Goal: Task Accomplishment & Management: Complete application form

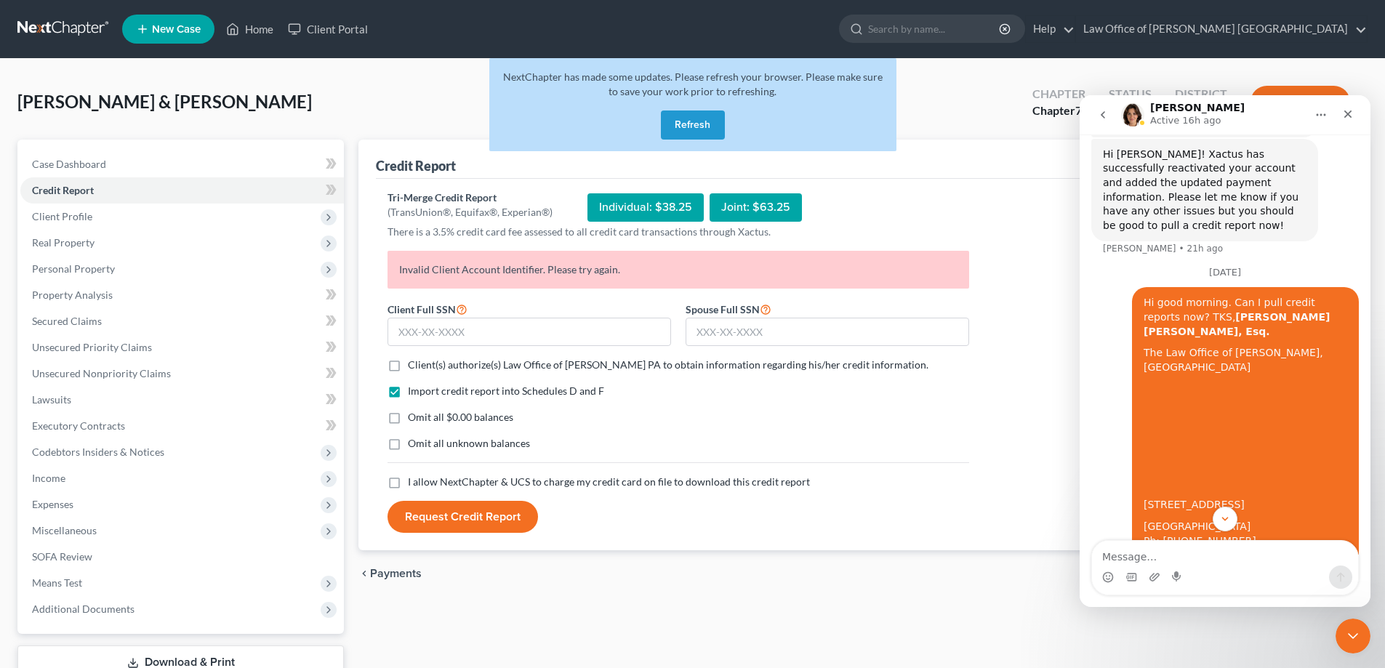
scroll to position [1053, 0]
click at [985, 427] on div "Tri-Merge Credit Report (TransUnion®, Equifax®, Experian®) Individual: $38.25 J…" at bounding box center [862, 361] width 951 height 343
click at [707, 121] on button "Refresh" at bounding box center [693, 125] width 64 height 29
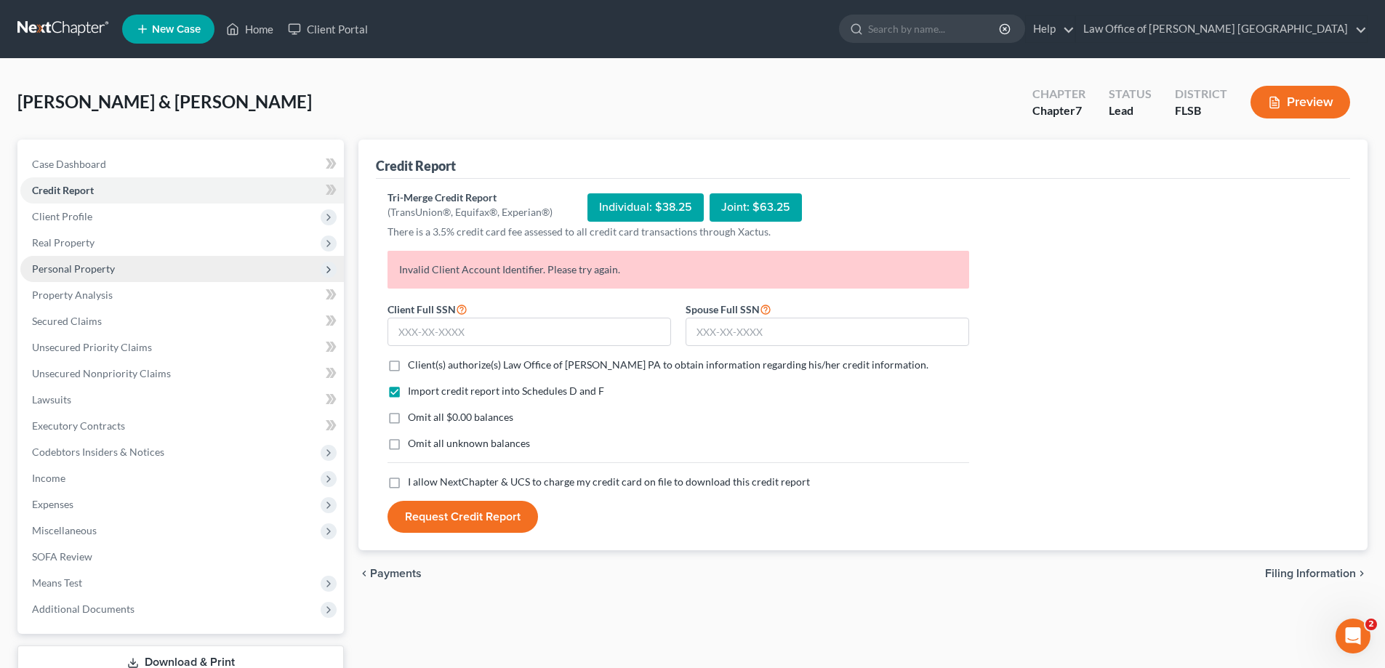
click at [75, 270] on span "Personal Property" at bounding box center [73, 268] width 83 height 12
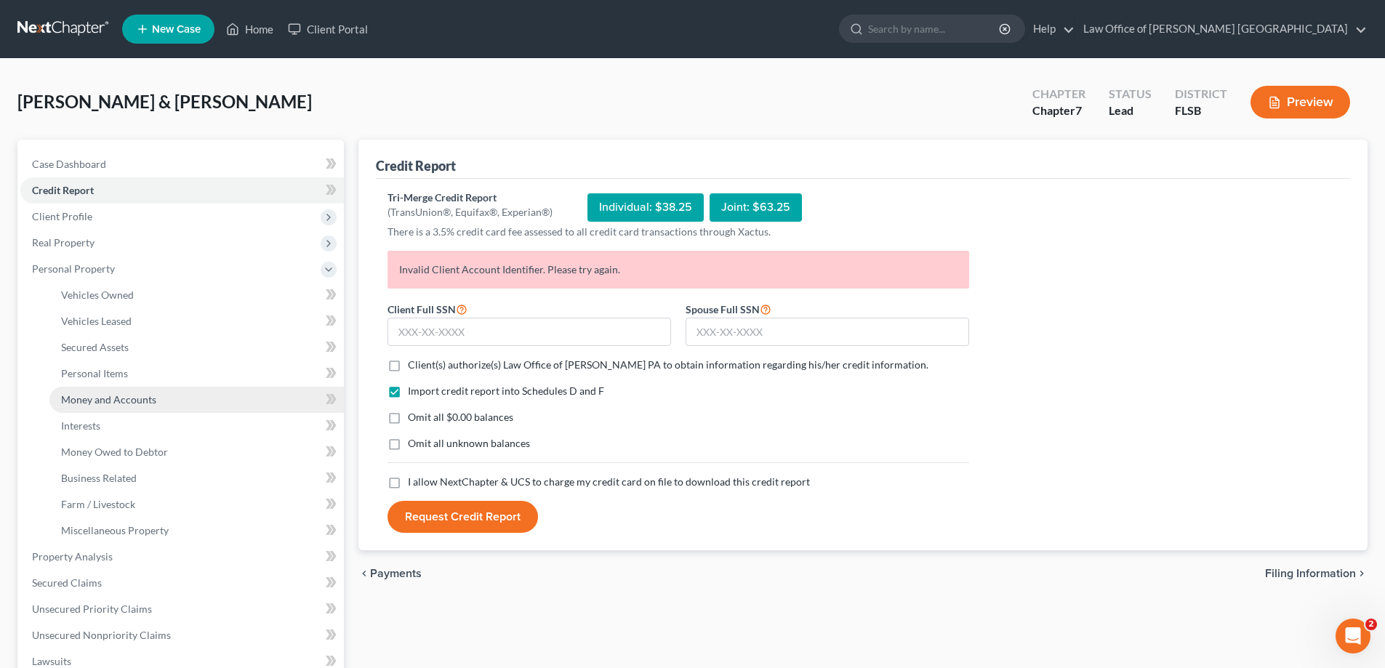
click at [110, 403] on span "Money and Accounts" at bounding box center [108, 399] width 95 height 12
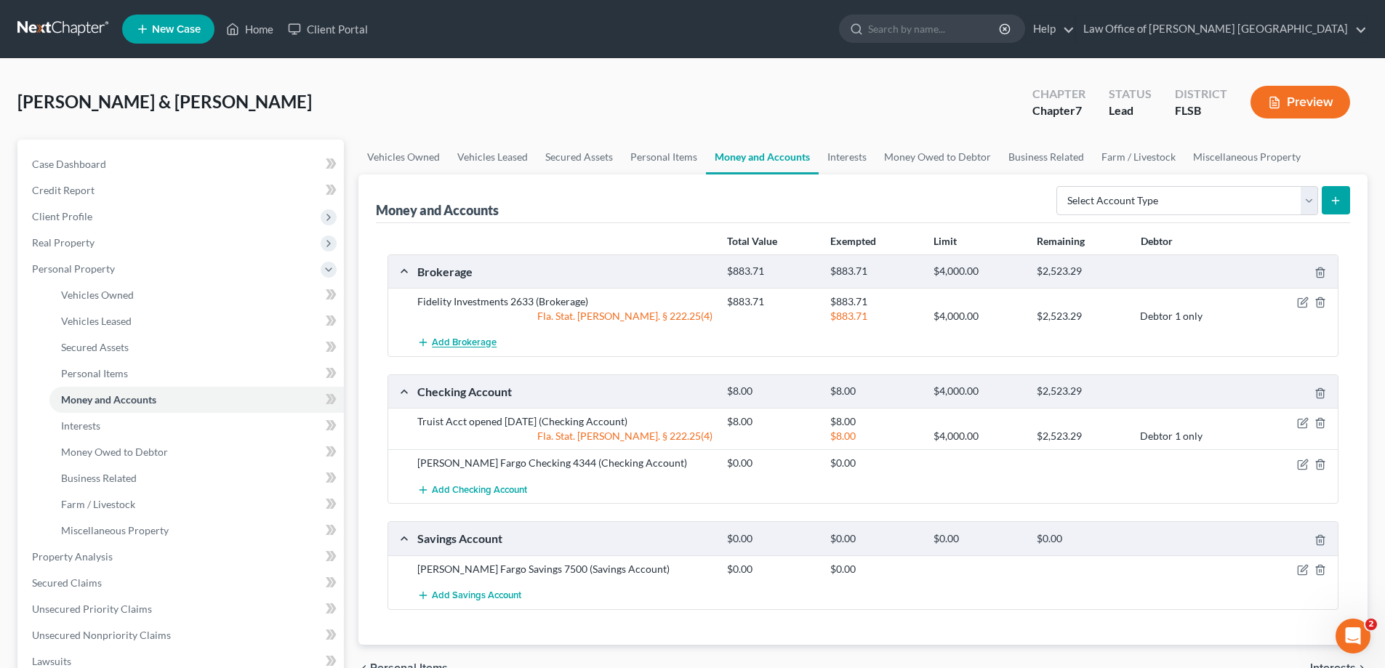
click at [478, 345] on span "Add Brokerage" at bounding box center [464, 343] width 65 height 12
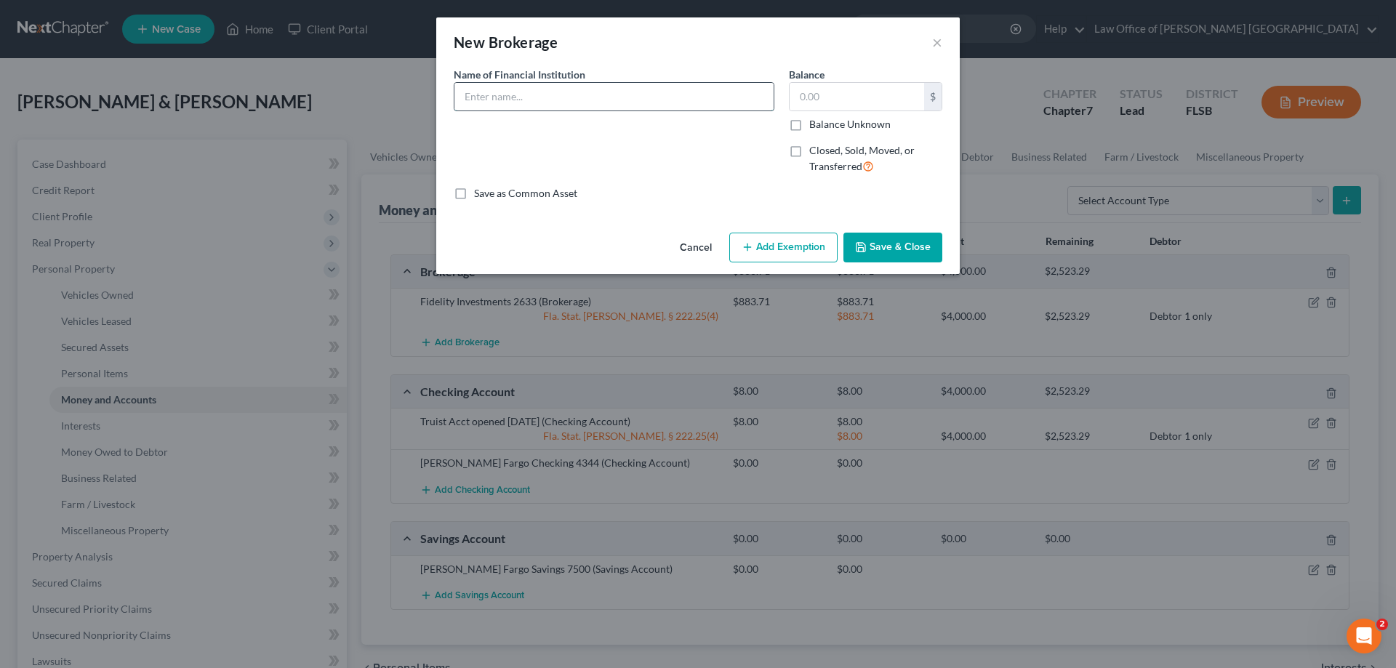
drag, startPoint x: 520, startPoint y: 106, endPoint x: 521, endPoint y: 97, distance: 8.8
click at [521, 103] on input "text" at bounding box center [613, 97] width 319 height 28
type input "Fidelity Equity Compensation Acct X3_N"
click at [813, 100] on input "text" at bounding box center [857, 97] width 134 height 28
type input "705.52"
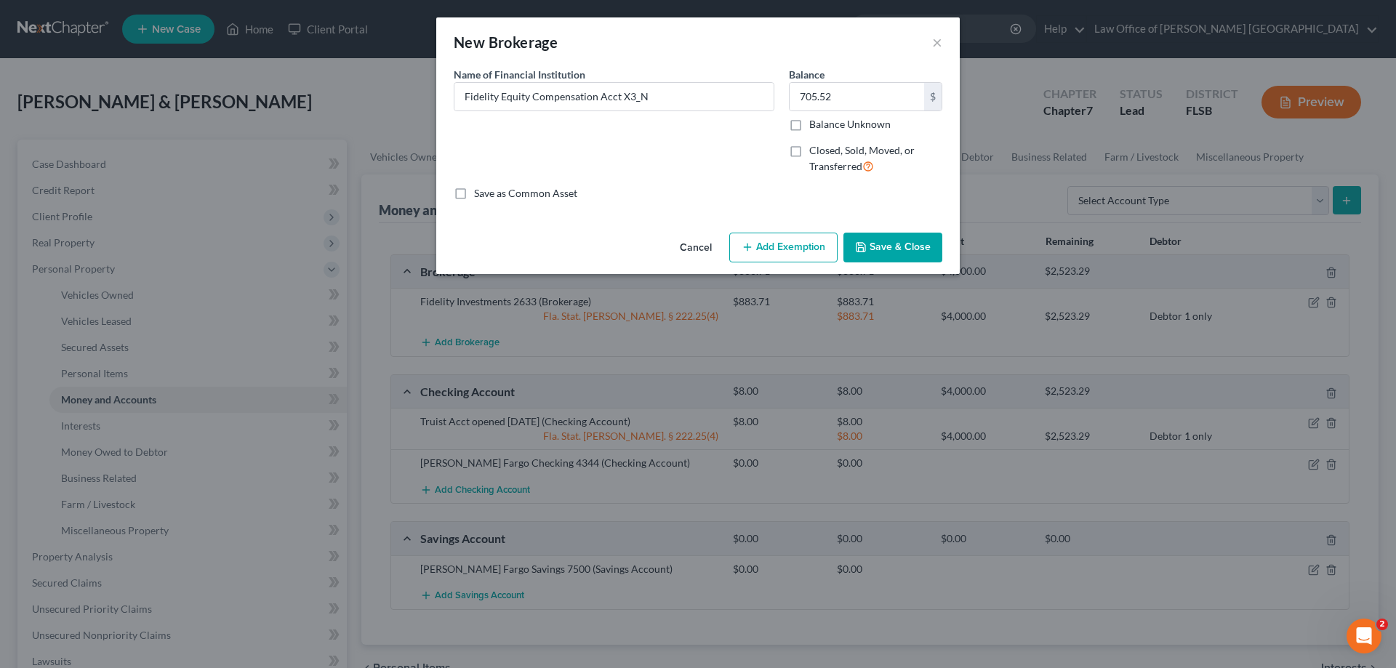
click at [777, 246] on button "Add Exemption" at bounding box center [783, 248] width 108 height 31
select select "2"
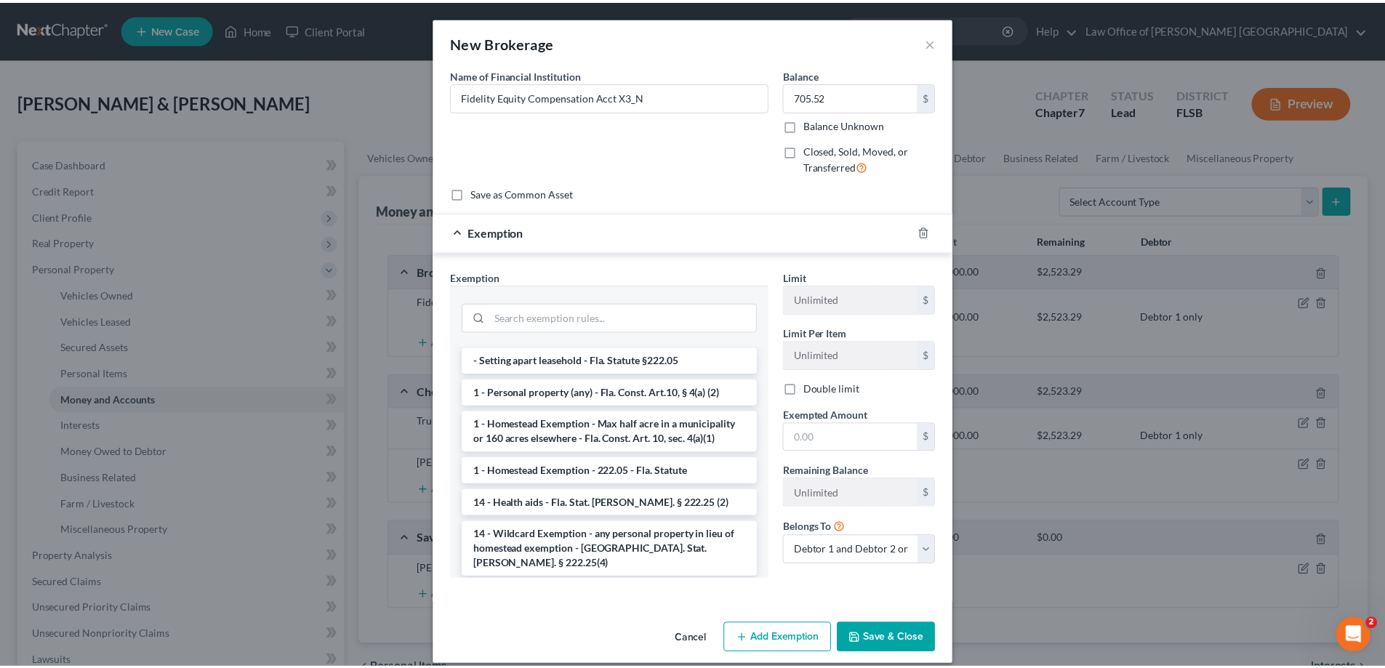
scroll to position [218, 0]
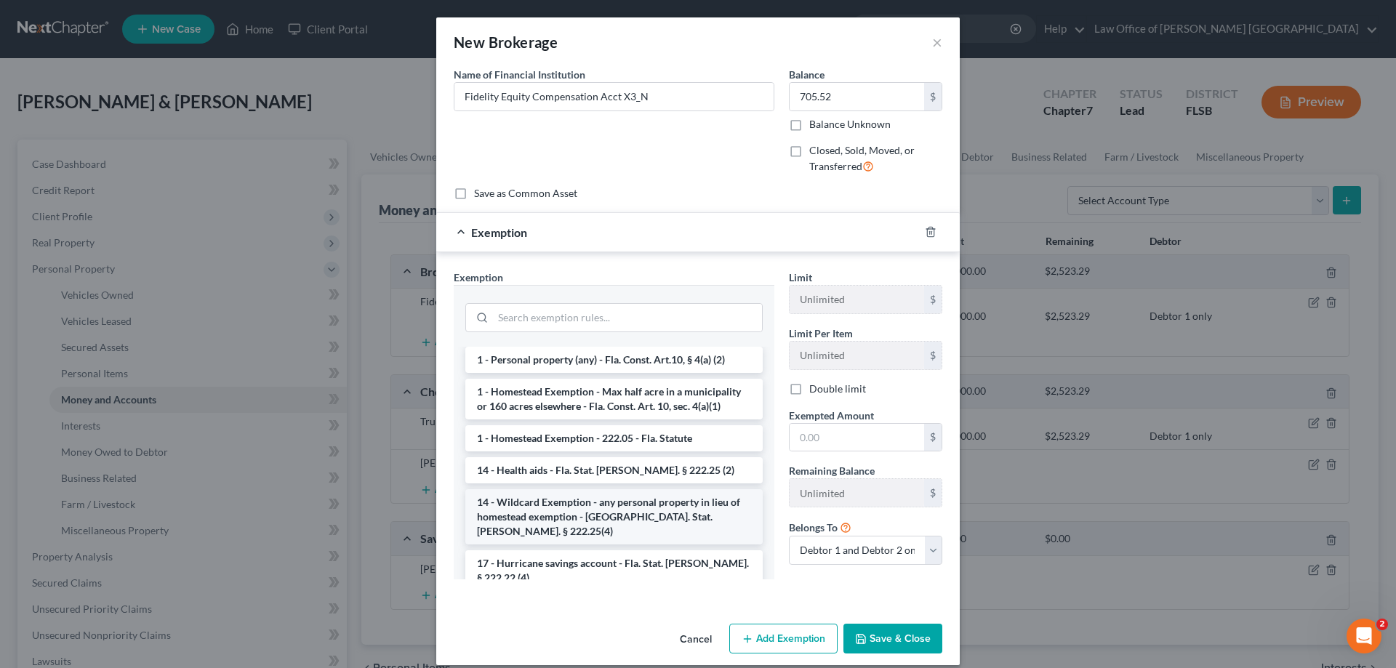
click at [602, 503] on li "14 - Wildcard Exemption - any personal property in lieu of homestead exemption …" at bounding box center [613, 516] width 297 height 55
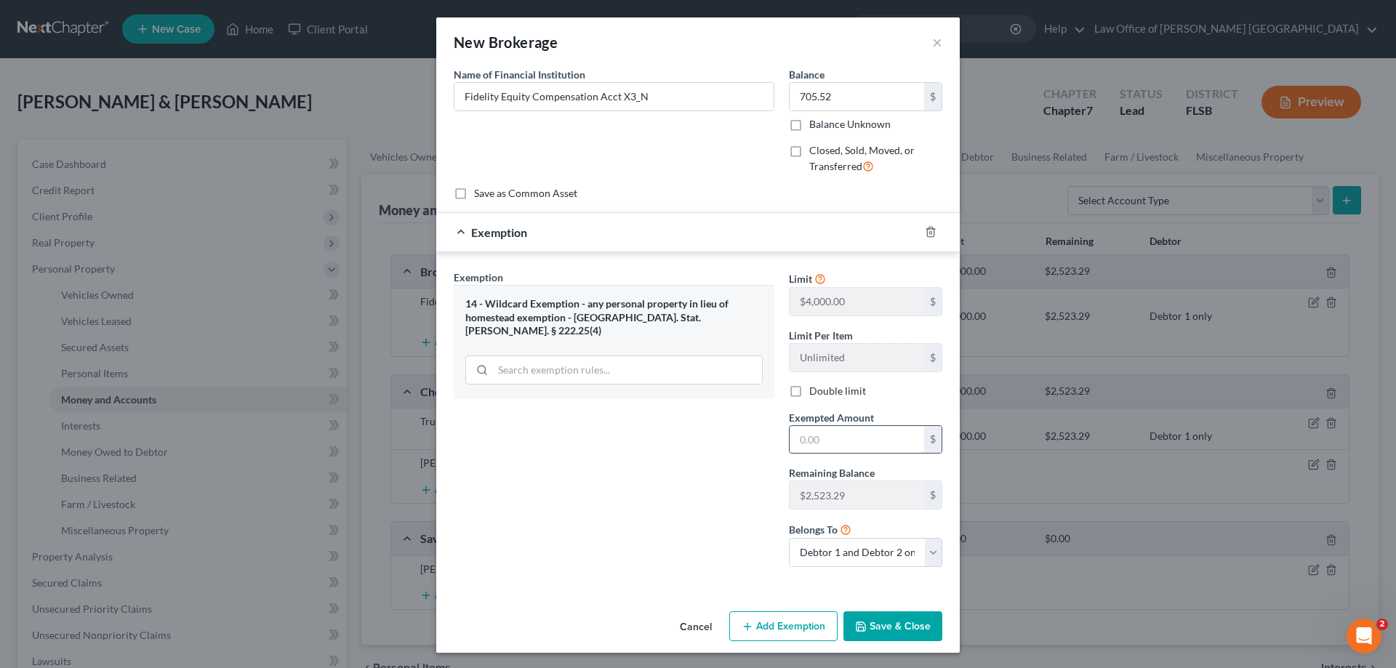
click at [816, 441] on input "text" at bounding box center [857, 440] width 134 height 28
type input "705.52"
click at [879, 630] on button "Save & Close" at bounding box center [892, 626] width 99 height 31
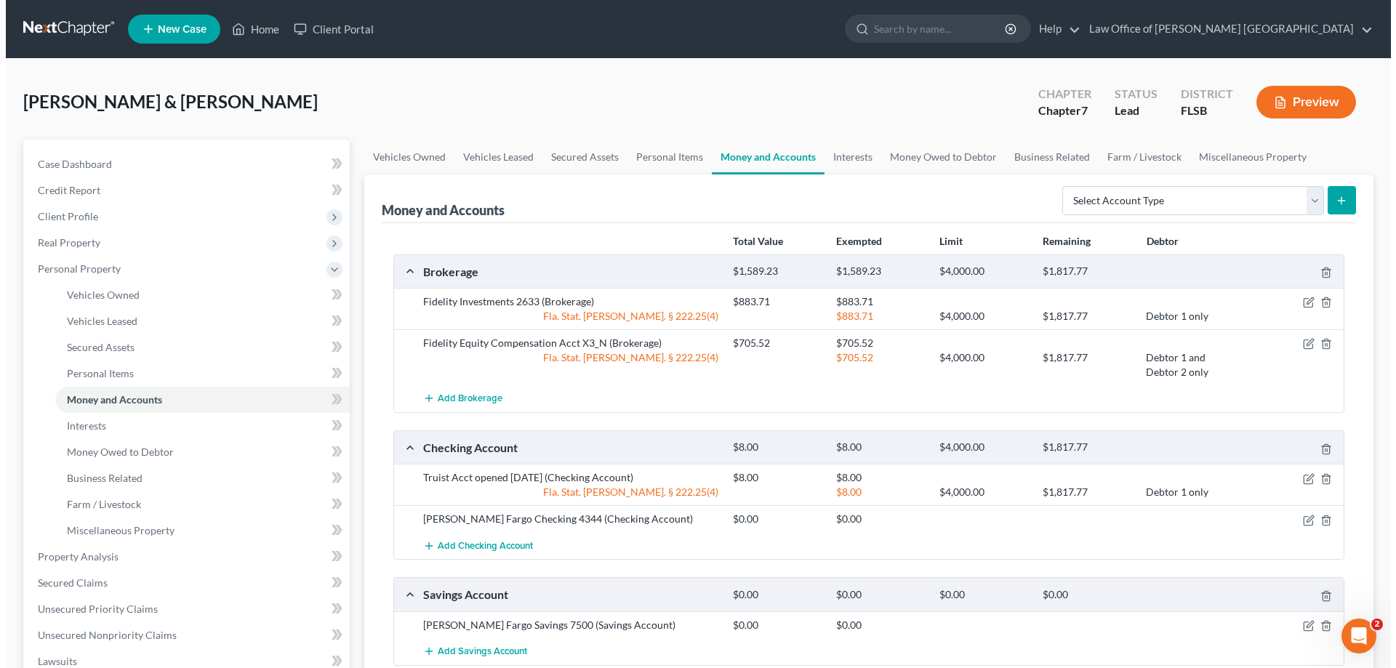
scroll to position [73, 0]
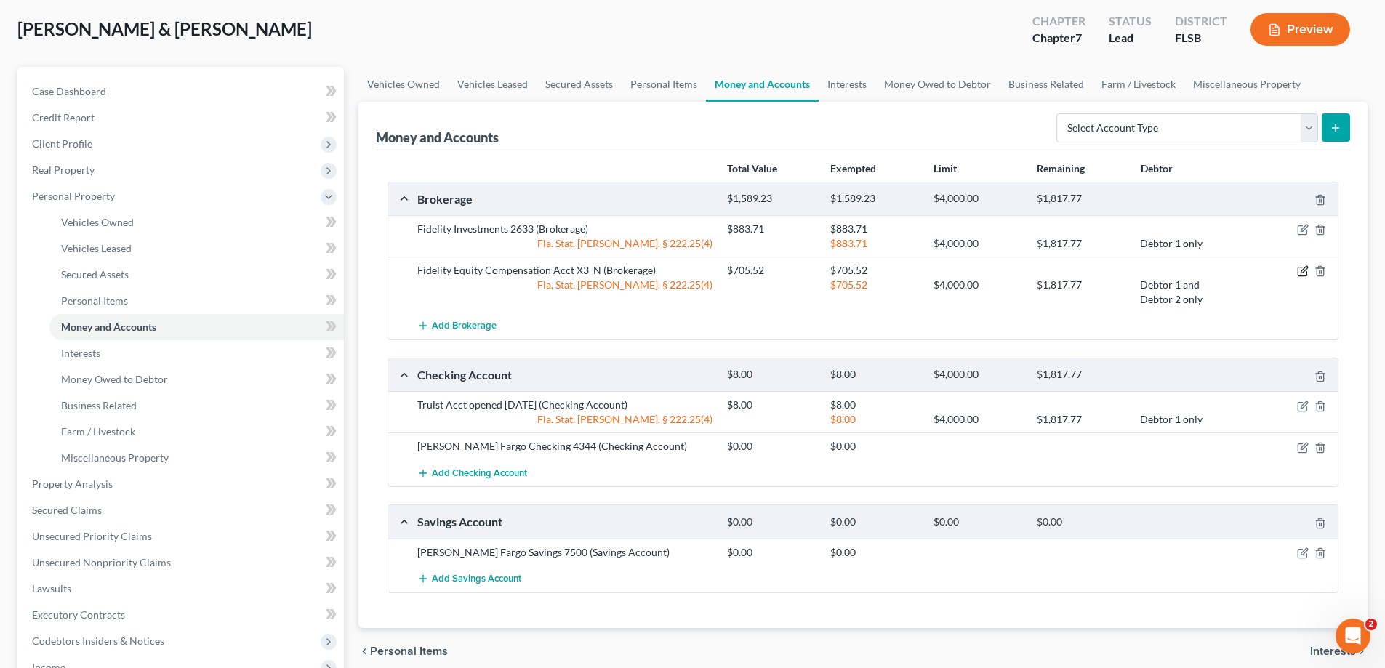
click at [1304, 274] on icon "button" at bounding box center [1303, 271] width 12 height 12
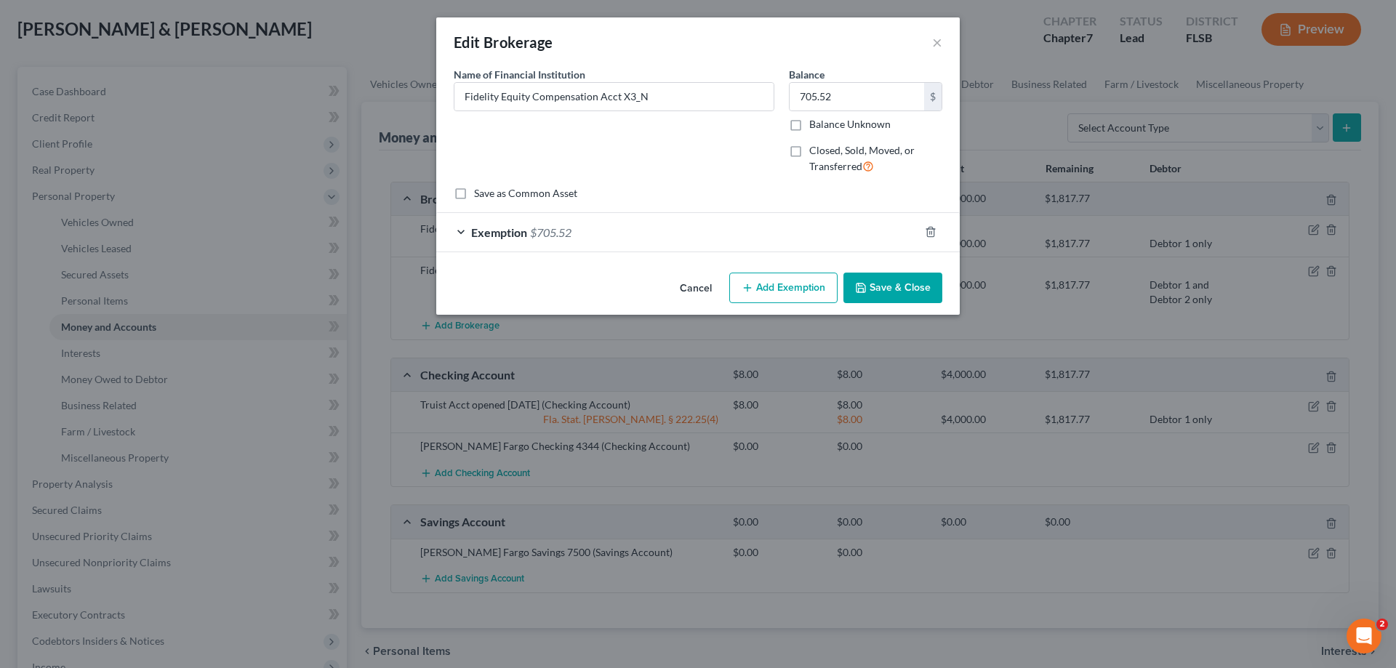
click at [459, 230] on div "Exemption $705.52" at bounding box center [677, 232] width 483 height 39
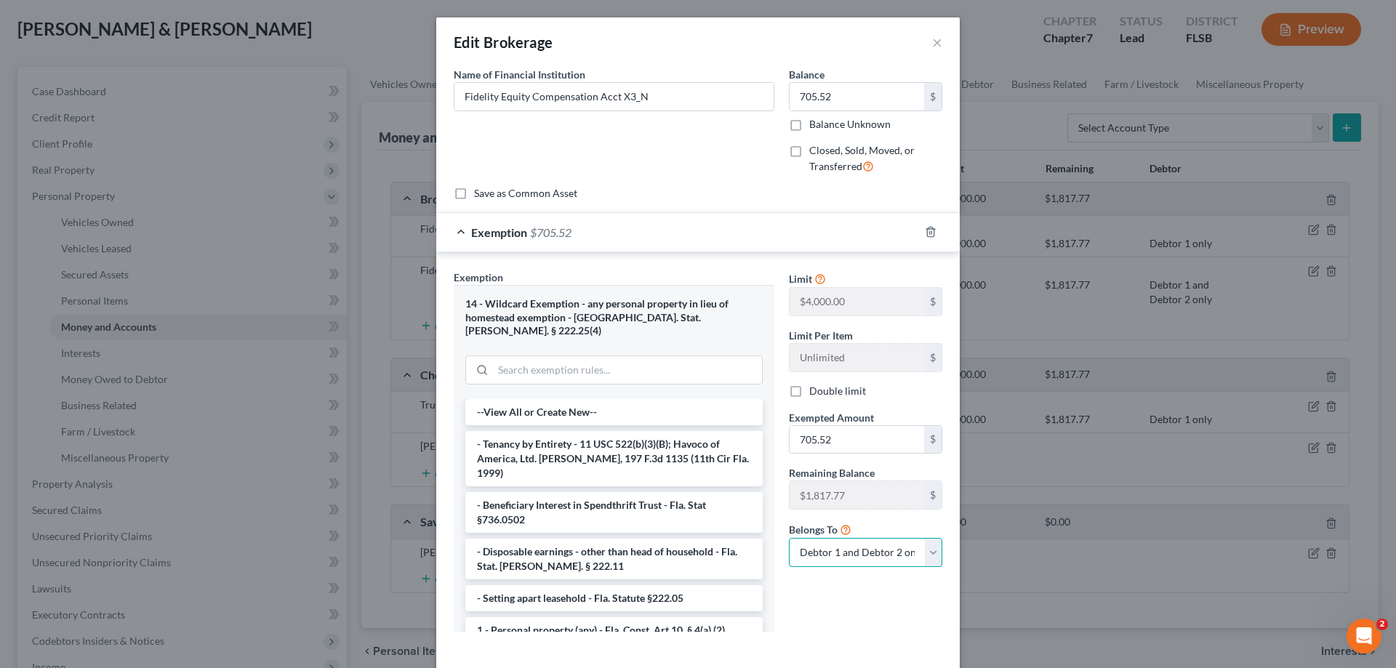
click at [925, 553] on select "Debtor 1 only Debtor 2 only Debtor 1 and Debtor 2 only" at bounding box center [865, 552] width 153 height 29
select select "0"
click at [789, 538] on select "Debtor 1 only Debtor 2 only Debtor 1 and Debtor 2 only" at bounding box center [865, 552] width 153 height 29
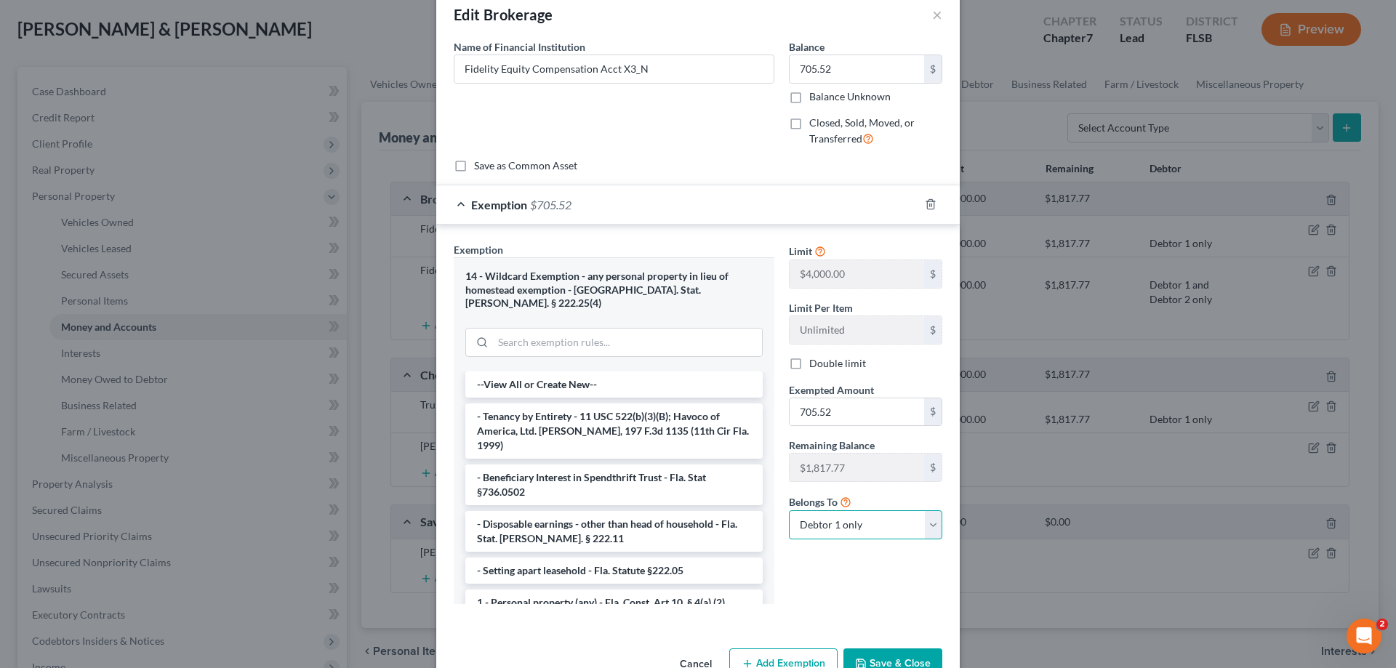
scroll to position [54, 0]
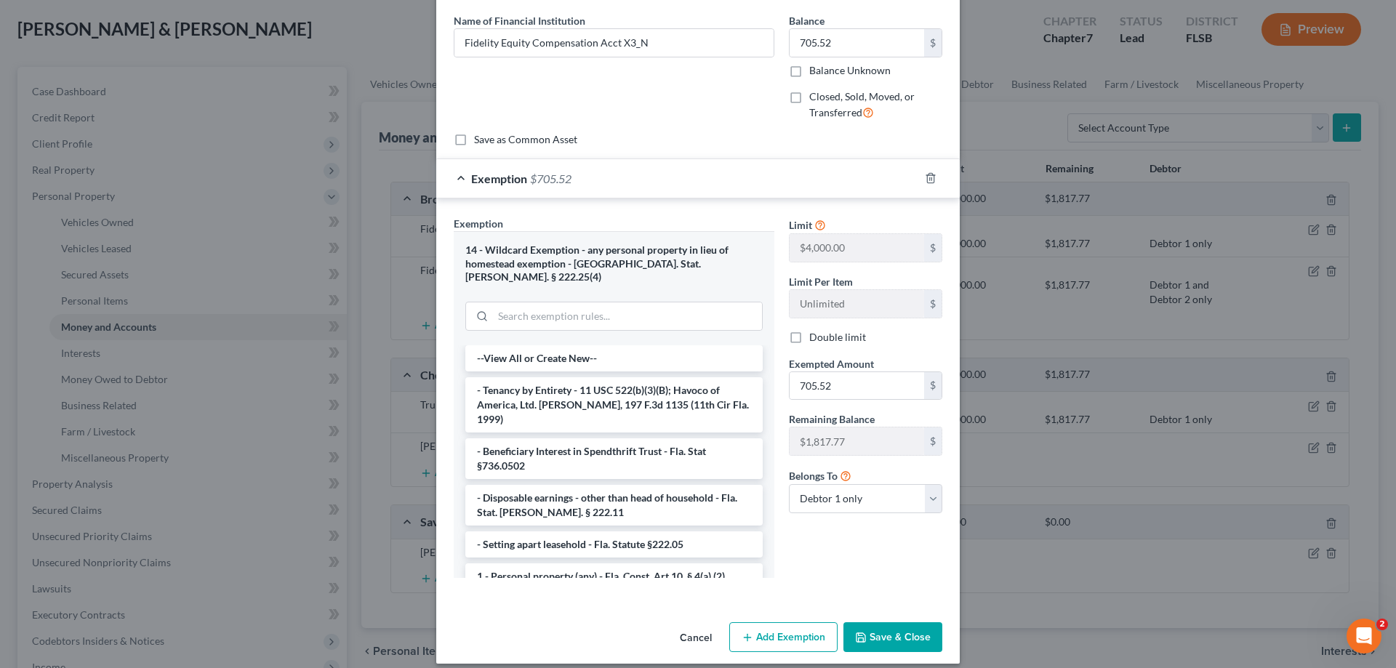
click at [880, 622] on button "Save & Close" at bounding box center [892, 637] width 99 height 31
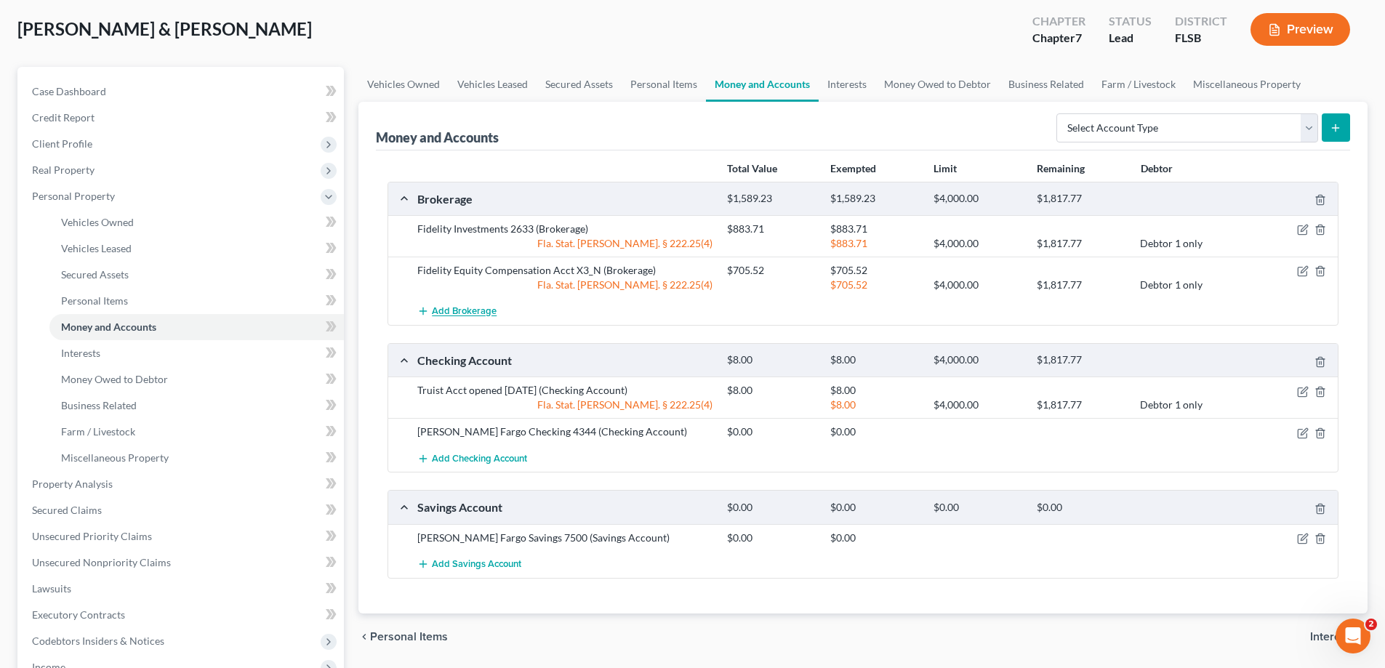
click at [470, 310] on span "Add Brokerage" at bounding box center [464, 312] width 65 height 12
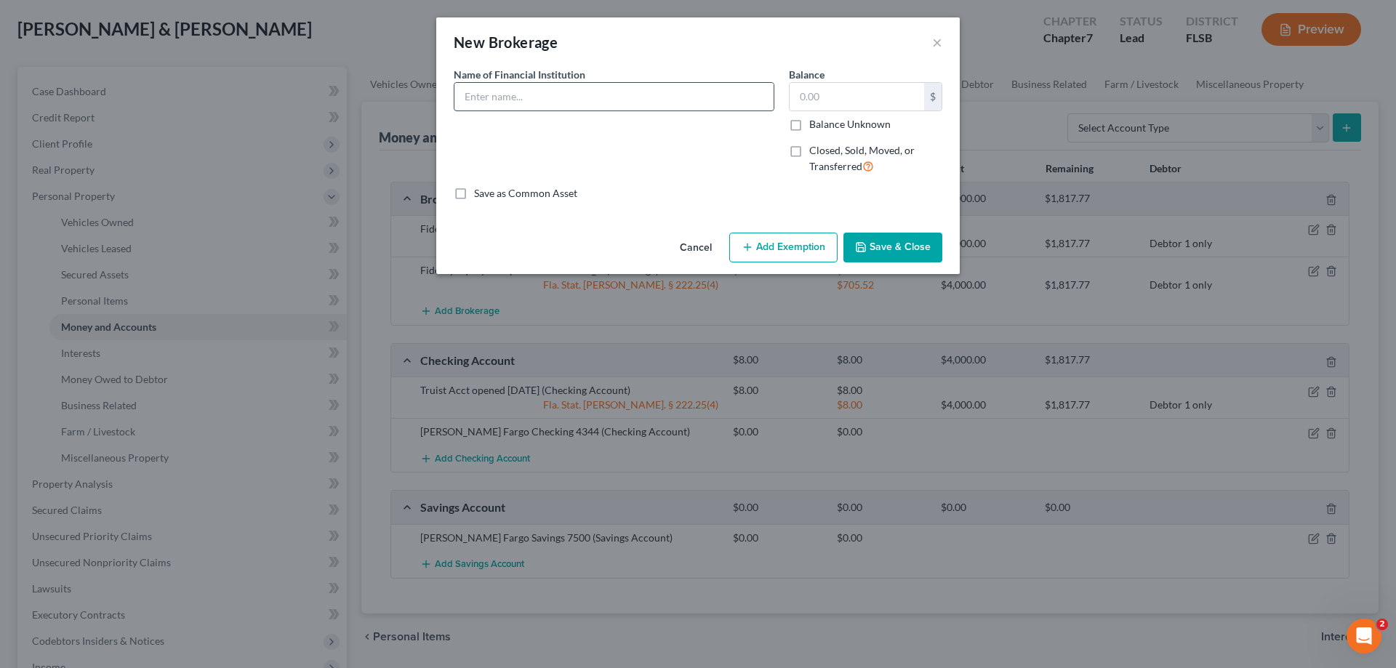
click at [559, 97] on input "text" at bounding box center [613, 97] width 319 height 28
type input "Fidelity Future Roast 401-K 1053"
click at [806, 100] on input "text" at bounding box center [857, 97] width 134 height 28
type input "6,505.99"
click at [768, 254] on button "Add Exemption" at bounding box center [783, 248] width 108 height 31
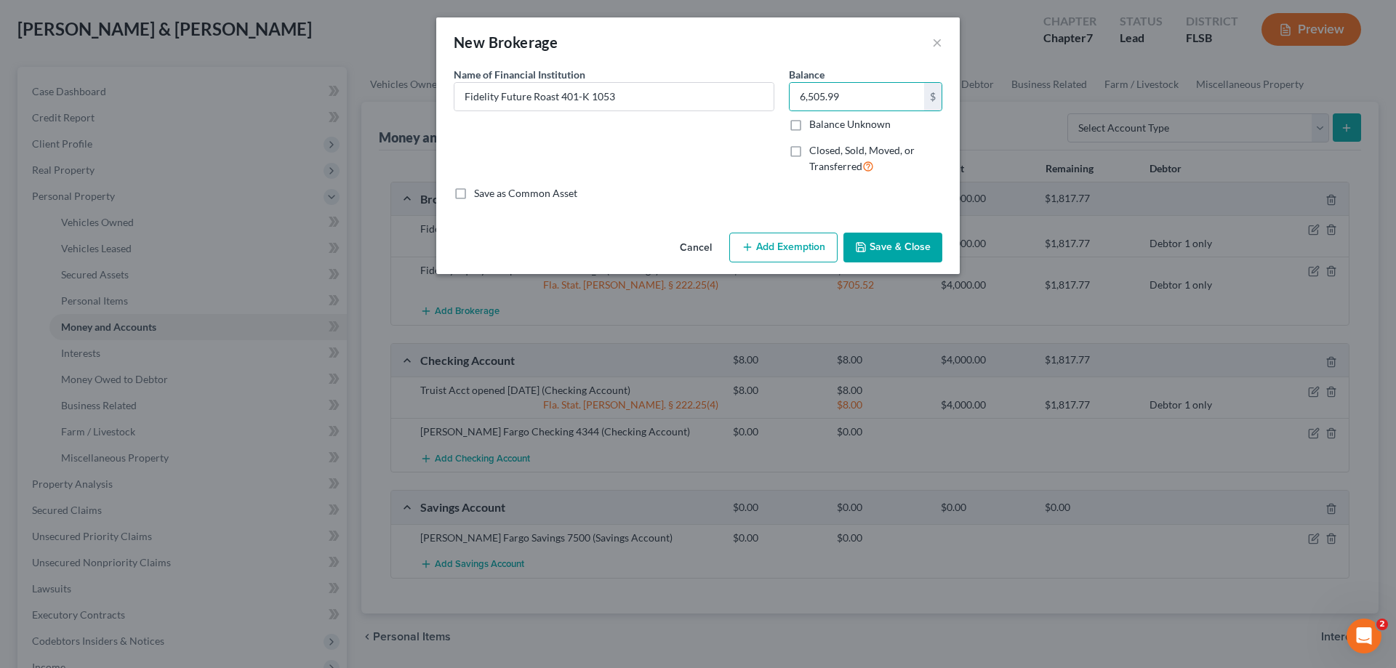
select select "2"
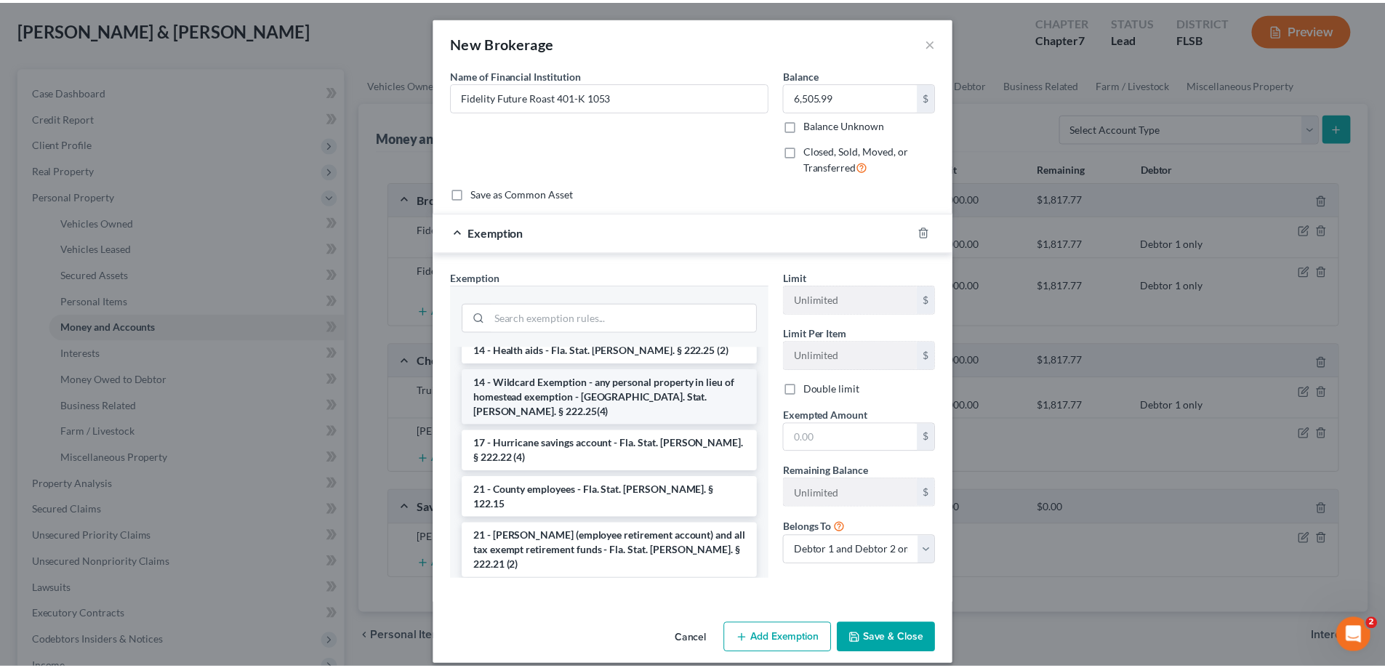
scroll to position [364, 0]
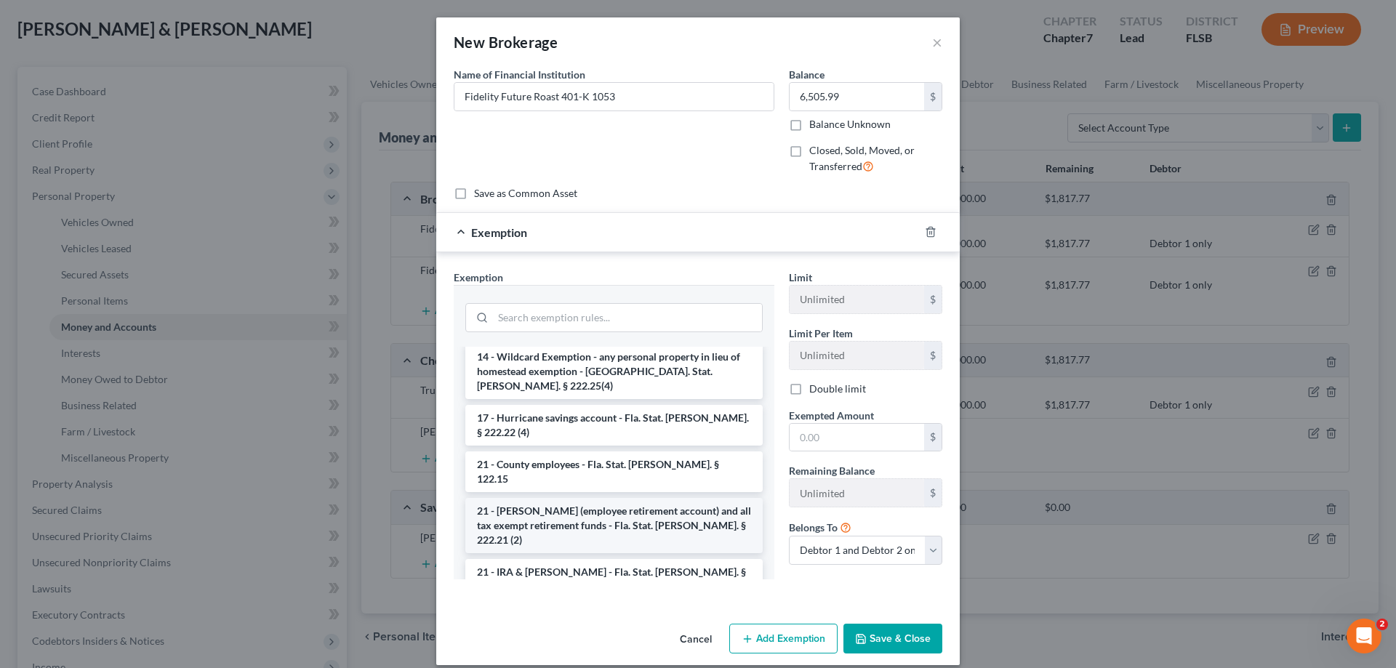
click at [563, 498] on li "21 - [PERSON_NAME] (employee retirement account) and all tax exempt retirement …" at bounding box center [613, 525] width 297 height 55
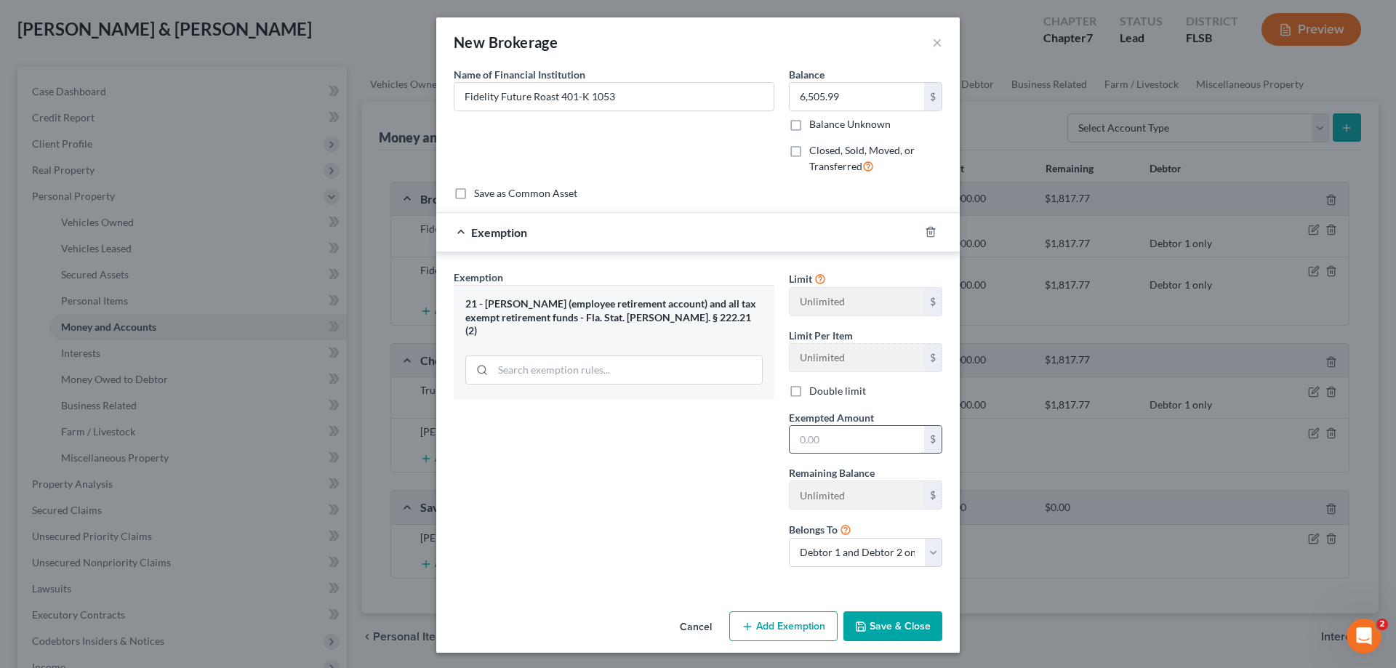
click at [806, 442] on input "text" at bounding box center [857, 440] width 134 height 28
type input "6,505.99"
click at [928, 553] on select "Debtor 1 only Debtor 2 only Debtor 1 and Debtor 2 only" at bounding box center [865, 552] width 153 height 29
select select "0"
click at [789, 538] on select "Debtor 1 only Debtor 2 only Debtor 1 and Debtor 2 only" at bounding box center [865, 552] width 153 height 29
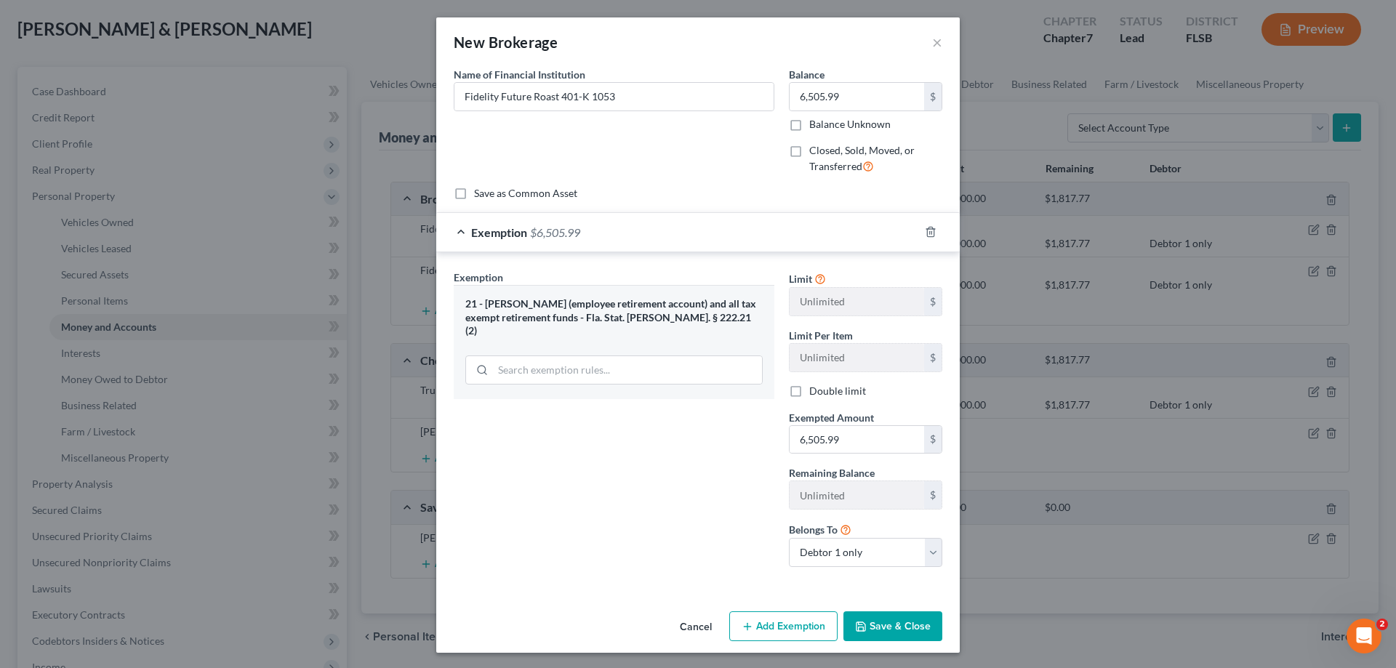
click at [885, 625] on button "Save & Close" at bounding box center [892, 626] width 99 height 31
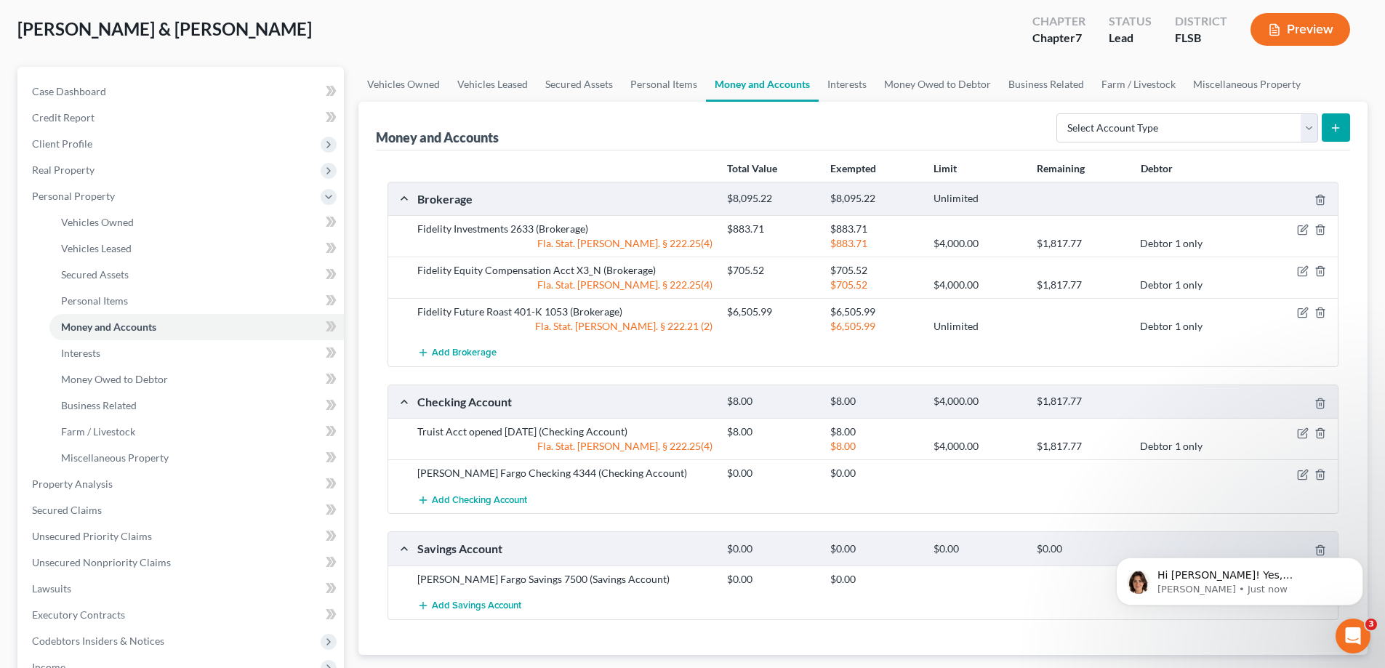
scroll to position [0, 0]
click at [1354, 638] on icon "Open Intercom Messenger" at bounding box center [1351, 634] width 24 height 24
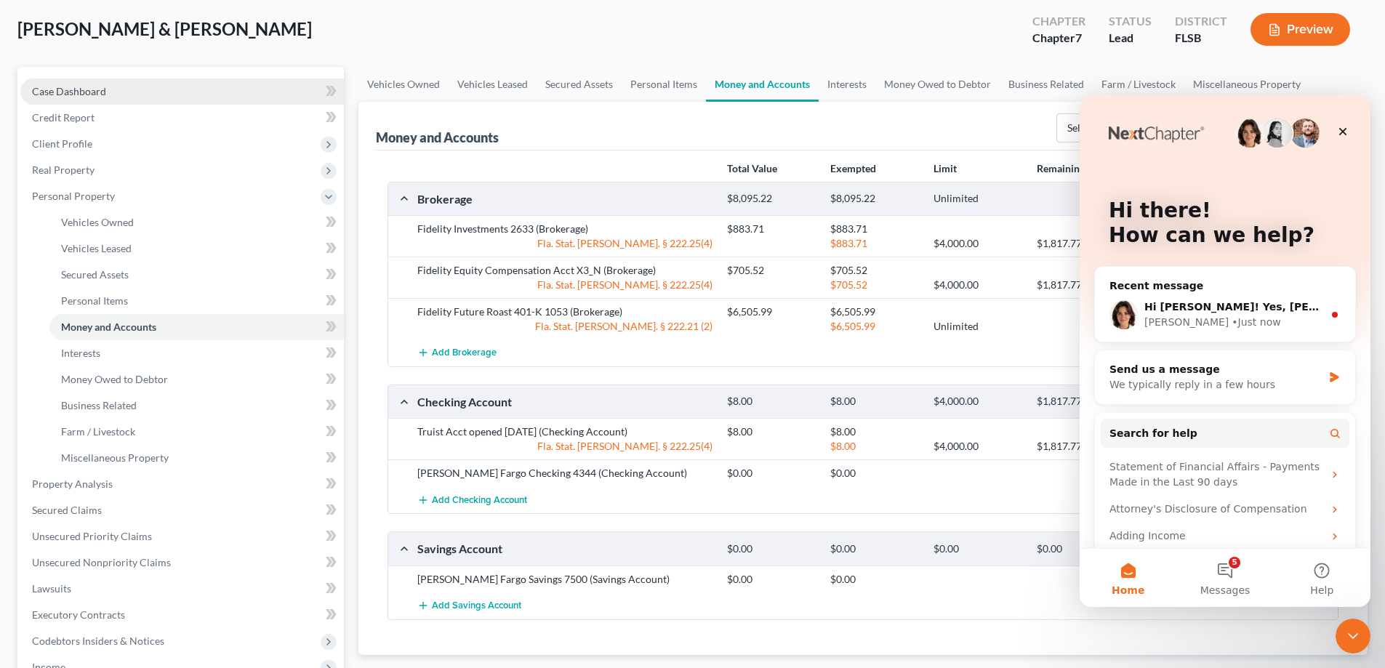
click at [97, 92] on span "Case Dashboard" at bounding box center [69, 91] width 74 height 12
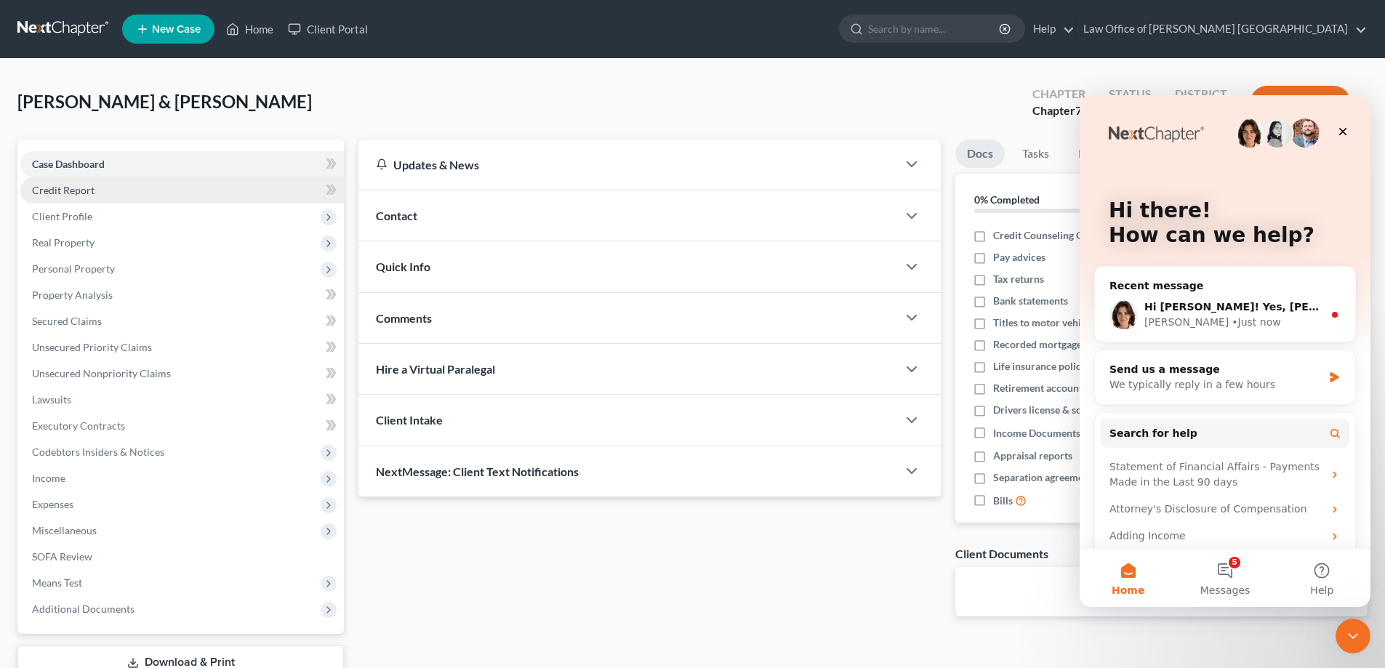
click at [89, 191] on span "Credit Report" at bounding box center [63, 190] width 63 height 12
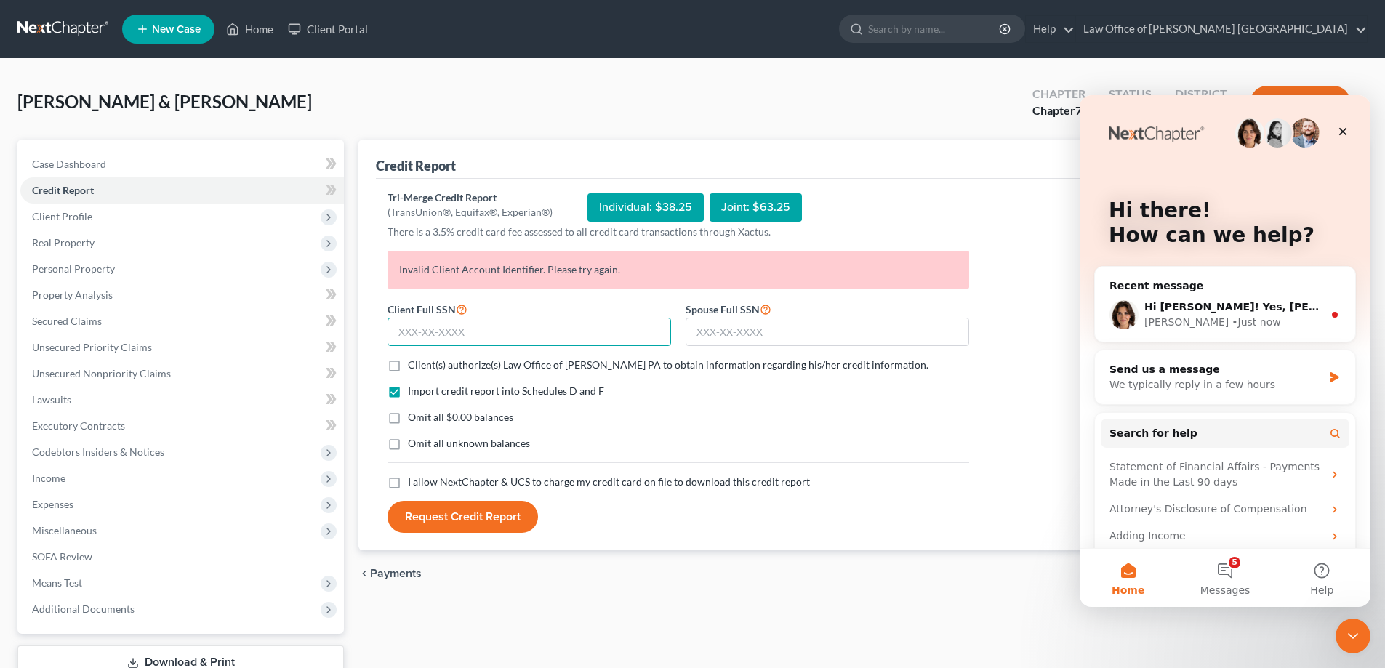
click at [407, 336] on input "text" at bounding box center [529, 332] width 284 height 29
type input "590-45-1227"
click at [707, 327] on input "text" at bounding box center [828, 332] width 284 height 29
click at [701, 333] on input "text" at bounding box center [828, 332] width 284 height 29
type input "591-67-0454"
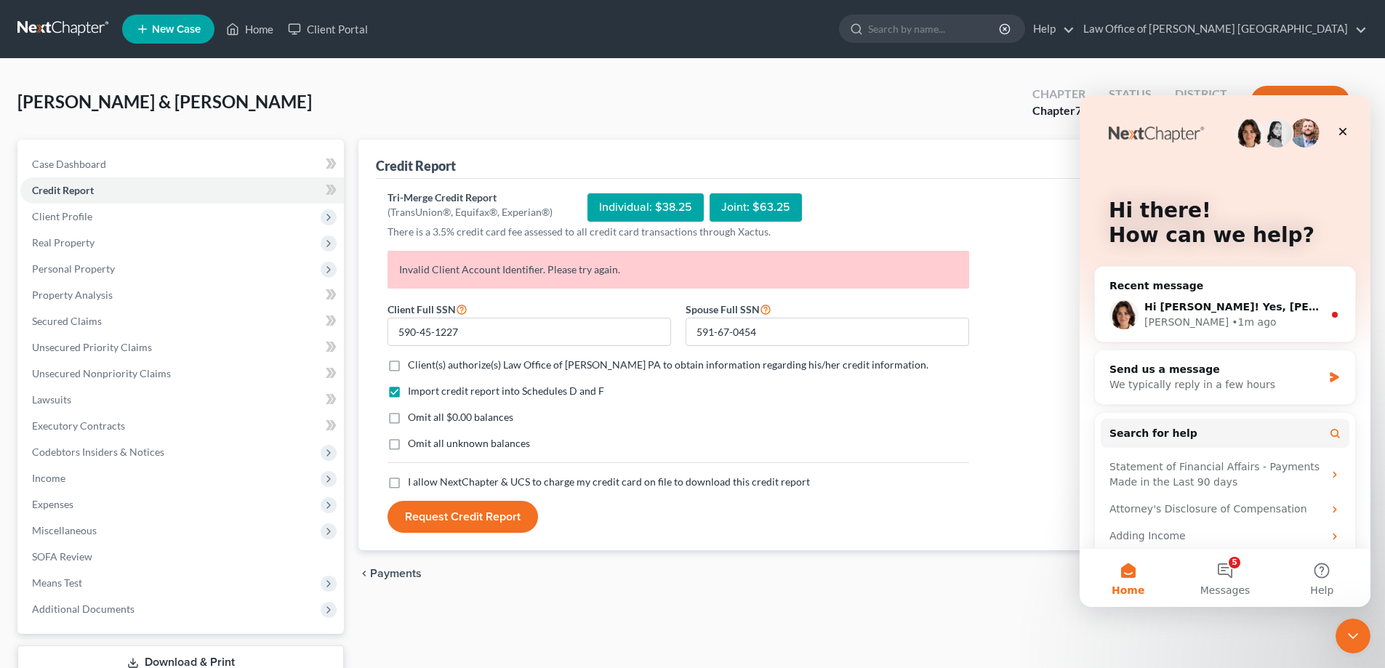
click at [408, 364] on label "Client(s) authorize(s) Law Office of [PERSON_NAME] PA to obtain information reg…" at bounding box center [668, 365] width 521 height 15
click at [414, 364] on input "Client(s) authorize(s) Law Office of [PERSON_NAME] PA to obtain information reg…" at bounding box center [418, 362] width 9 height 9
checkbox input "true"
click at [408, 485] on label "I allow NextChapter & UCS to charge my credit card on file to download this cre…" at bounding box center [609, 482] width 402 height 15
click at [414, 484] on input "I allow NextChapter & UCS to charge my credit card on file to download this cre…" at bounding box center [418, 479] width 9 height 9
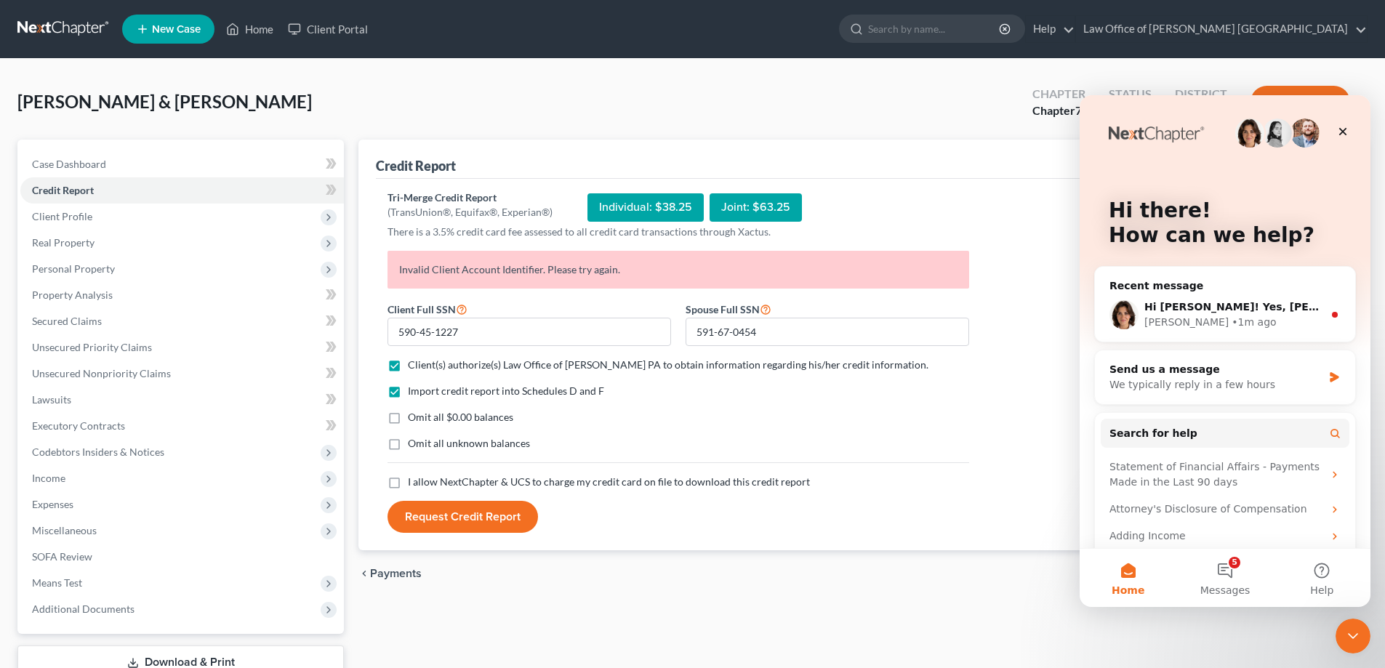
checkbox input "true"
click at [476, 522] on button "Request Credit Report" at bounding box center [462, 517] width 150 height 32
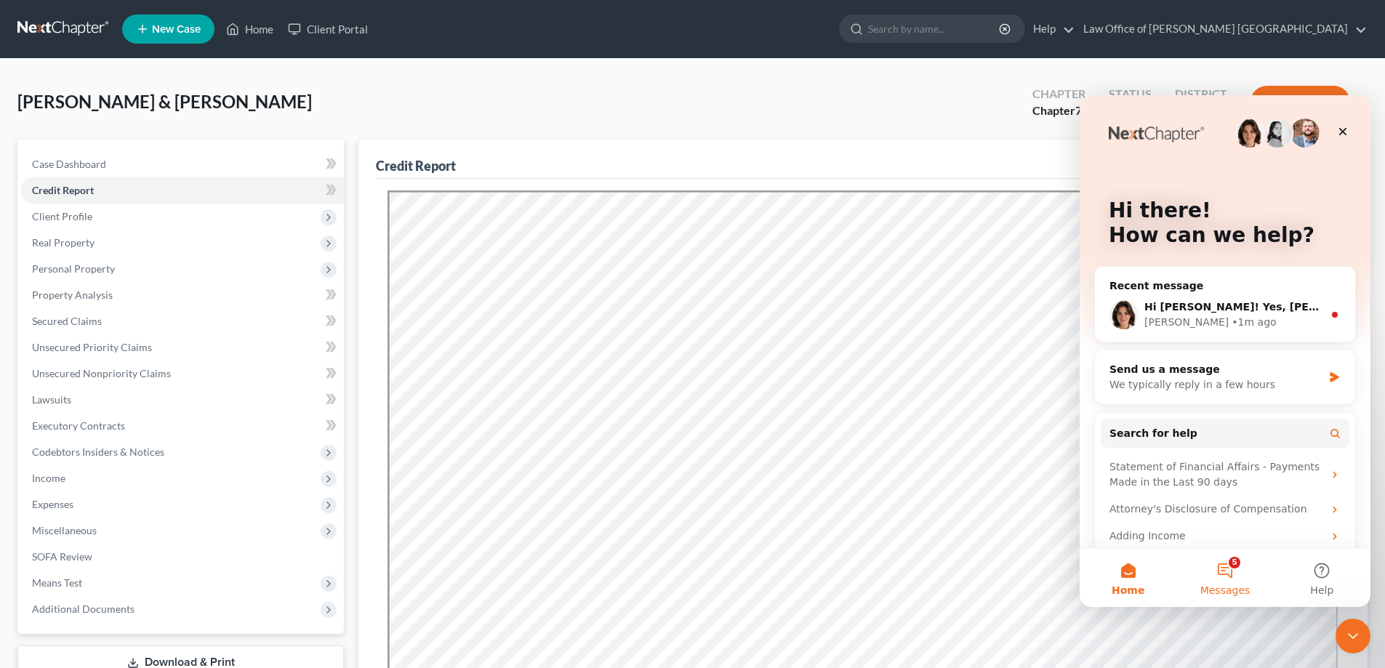
click at [1228, 567] on button "5 Messages" at bounding box center [1224, 578] width 97 height 58
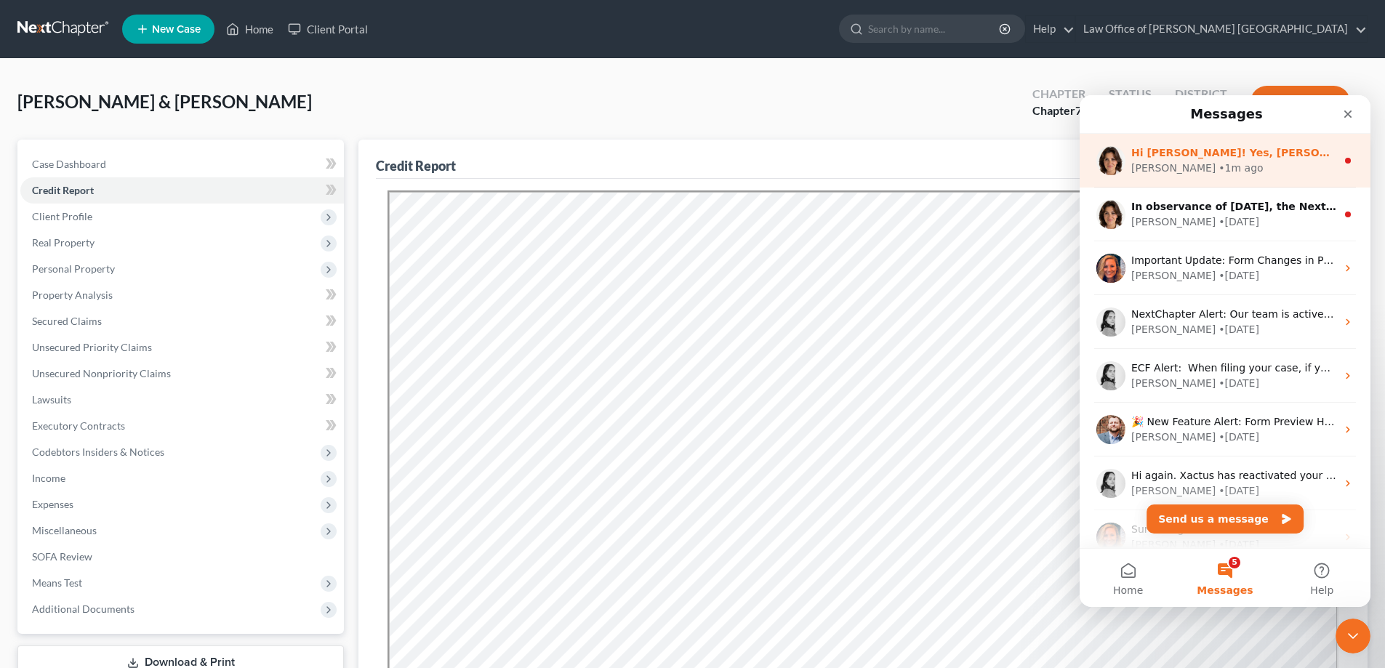
click at [1224, 174] on div "[PERSON_NAME] • 1m ago" at bounding box center [1233, 168] width 205 height 15
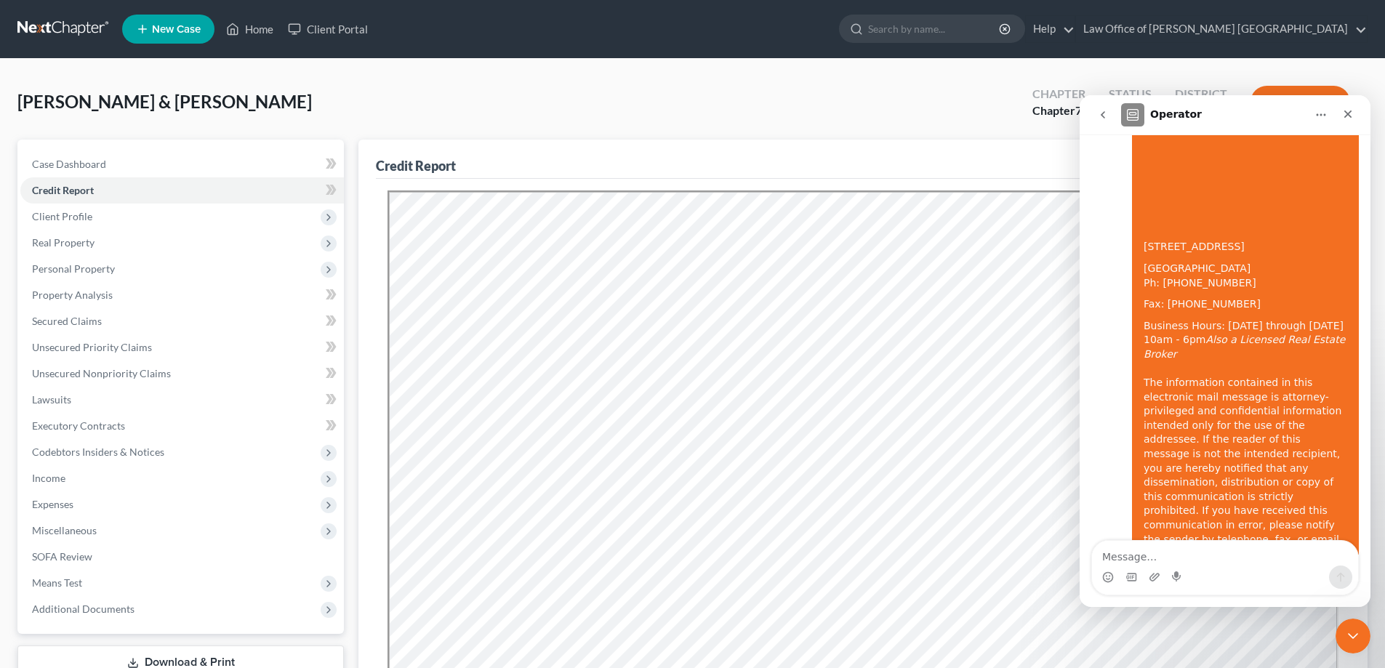
scroll to position [1295, 0]
type textarea "yes, i got it. thanks"
click at [1336, 579] on icon "Send a message…" at bounding box center [1341, 577] width 12 height 12
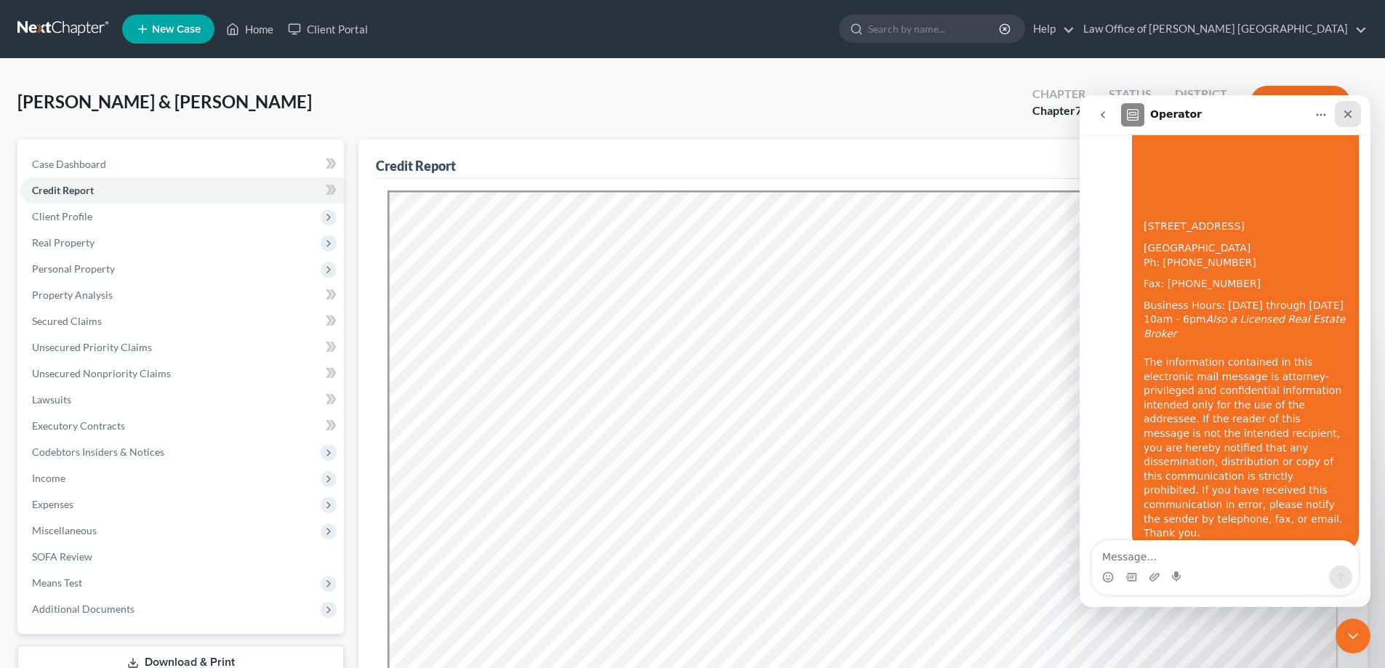
click at [1349, 114] on icon "Close" at bounding box center [1348, 114] width 12 height 12
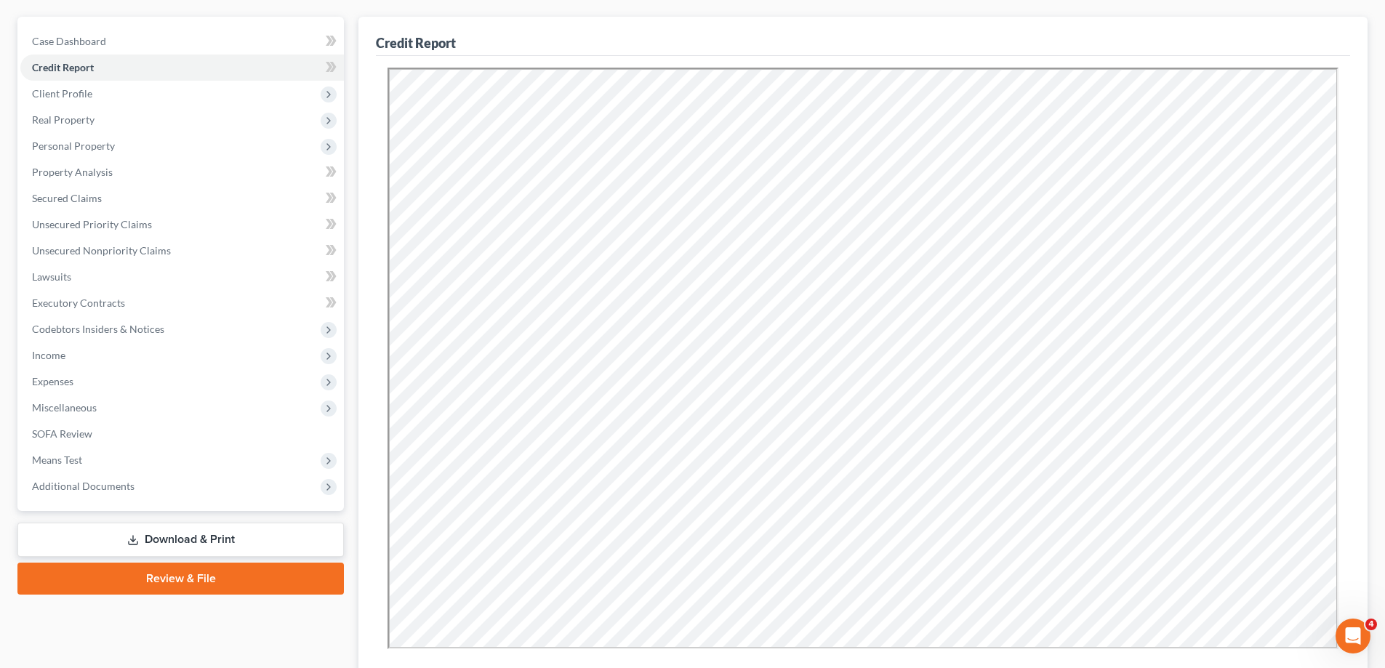
scroll to position [0, 0]
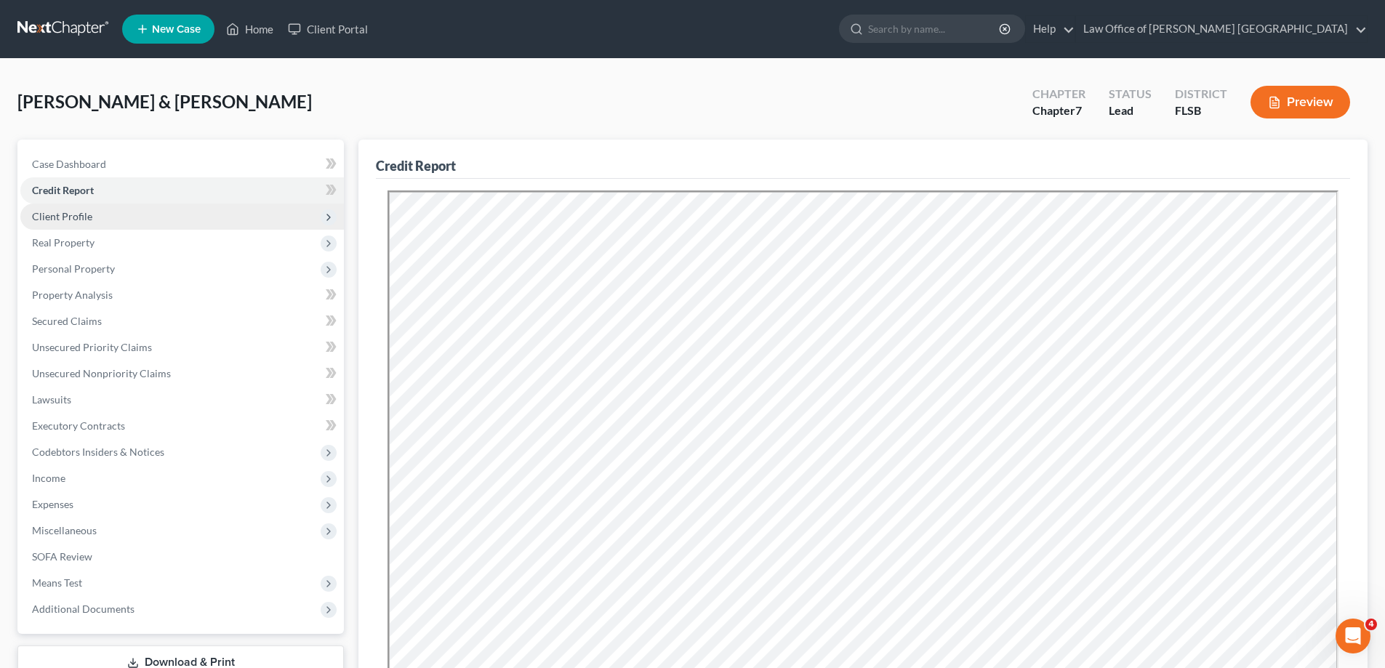
click at [71, 217] on span "Client Profile" at bounding box center [62, 216] width 60 height 12
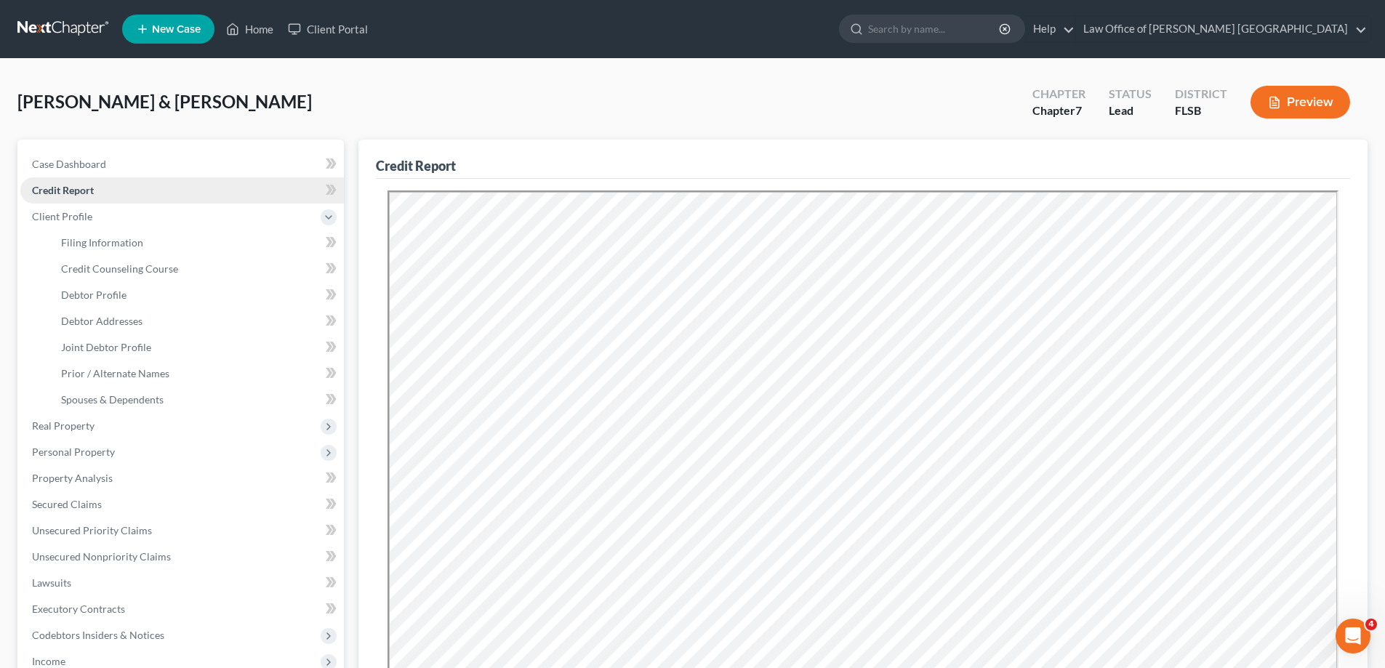
click at [76, 187] on span "Credit Report" at bounding box center [63, 190] width 62 height 12
click at [87, 189] on span "Credit Report" at bounding box center [63, 190] width 62 height 12
click at [1350, 284] on div "Credit Report Resubmit Download Re-Import Creditors" at bounding box center [862, 497] width 1009 height 714
click at [1348, 629] on icon "Open Intercom Messenger" at bounding box center [1351, 634] width 24 height 24
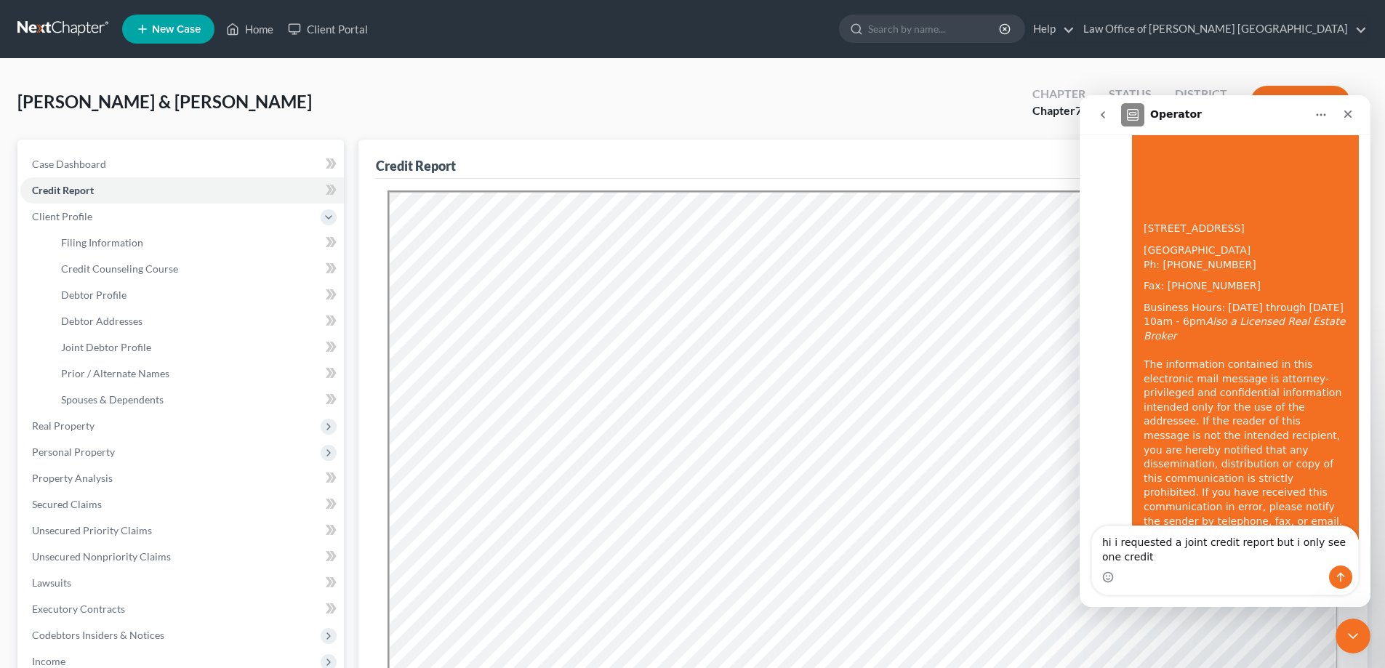
scroll to position [1329, 0]
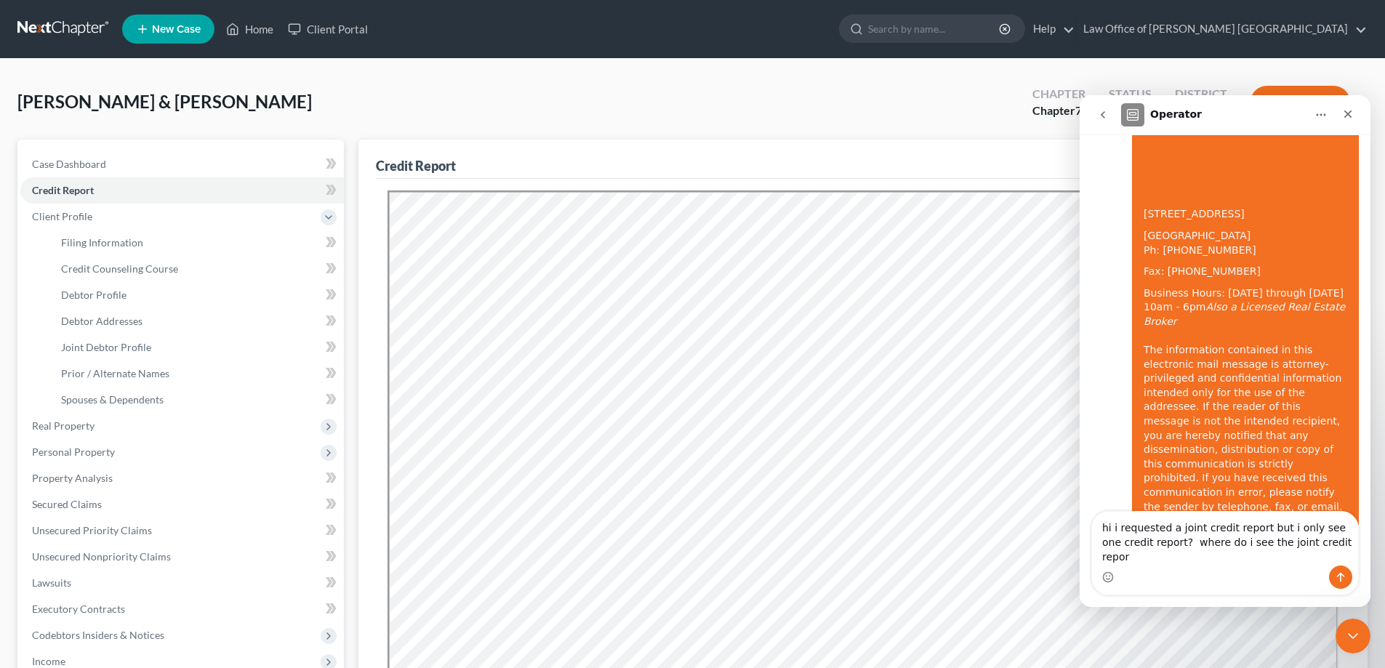
type textarea "hi i requested a joint credit report but i only see one credit report? where do…"
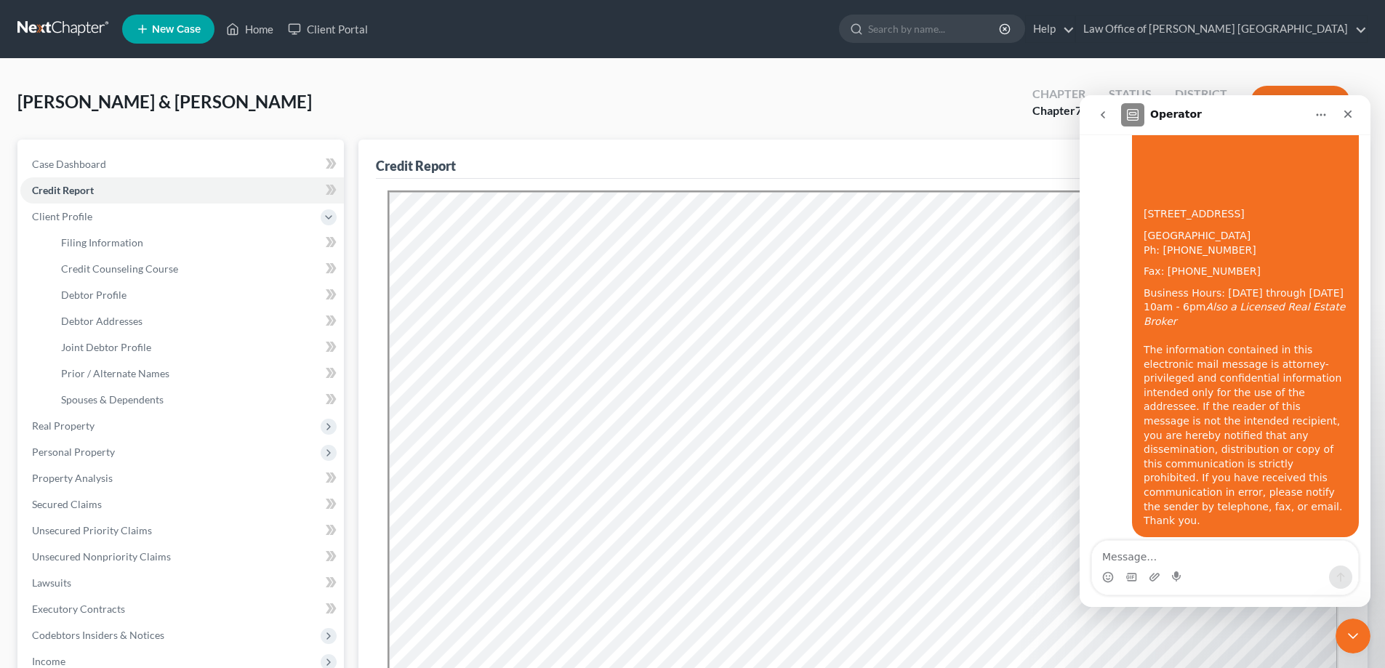
scroll to position [1376, 0]
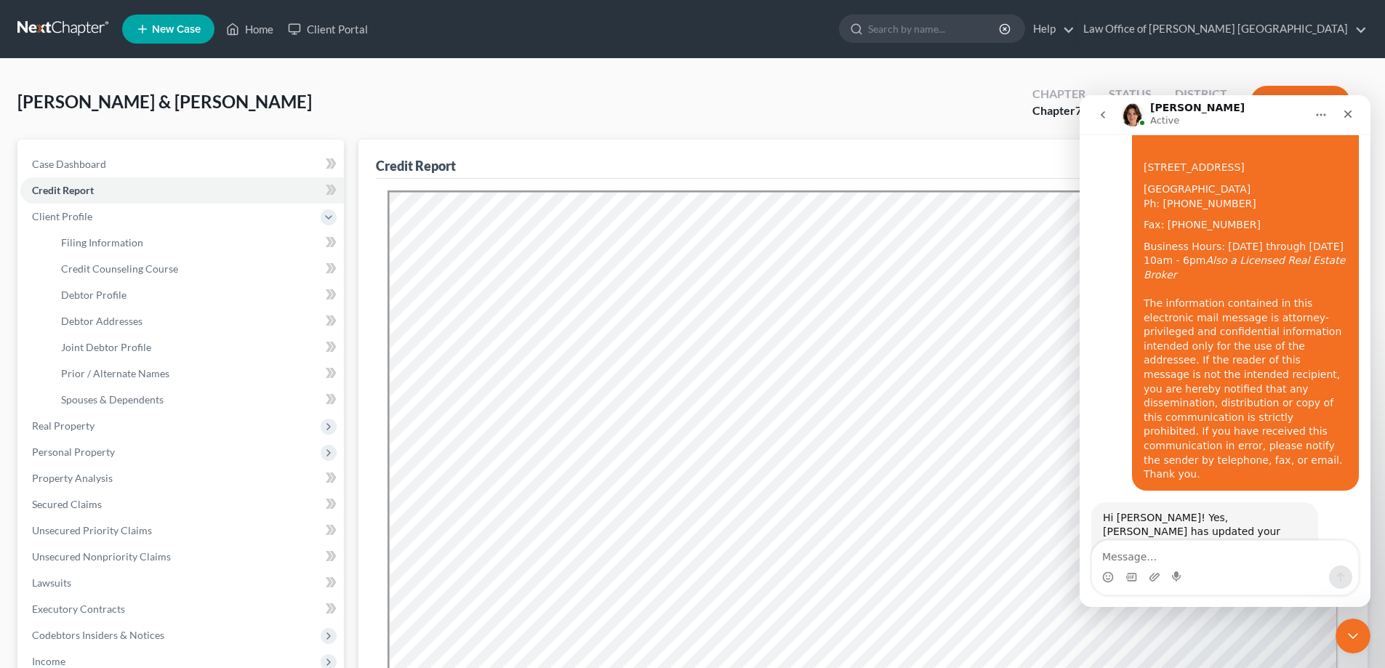
click at [736, 134] on div "[PERSON_NAME] & [PERSON_NAME] Upgraded Chapter Chapter 7 Status Lead District F…" at bounding box center [692, 107] width 1350 height 63
click at [1357, 634] on icon "Close Intercom Messenger" at bounding box center [1350, 633] width 17 height 17
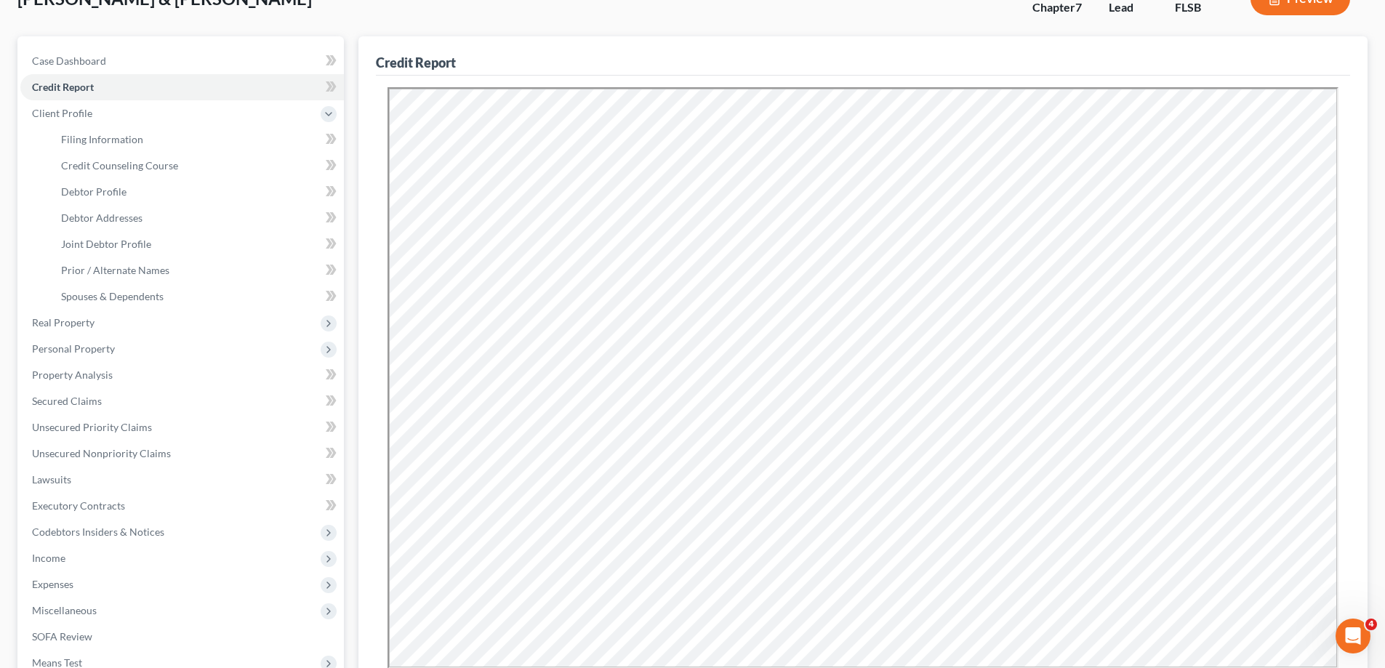
scroll to position [70, 0]
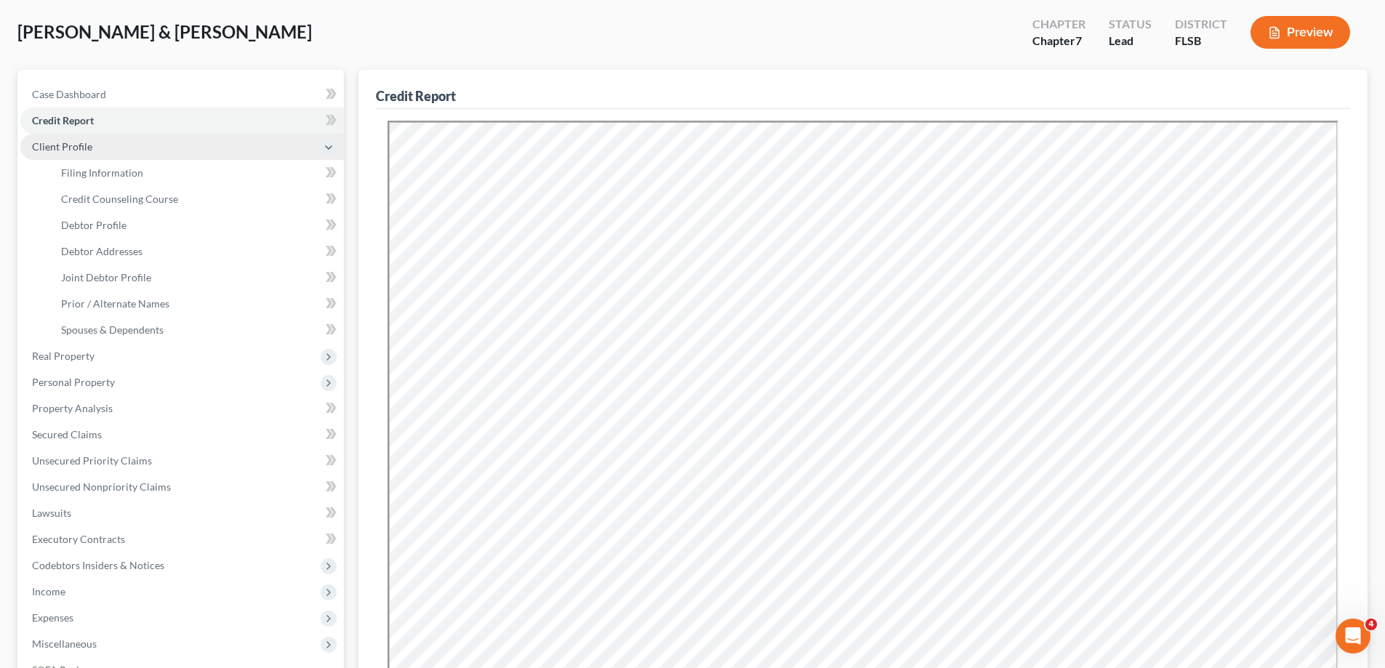
click at [81, 146] on span "Client Profile" at bounding box center [62, 146] width 60 height 12
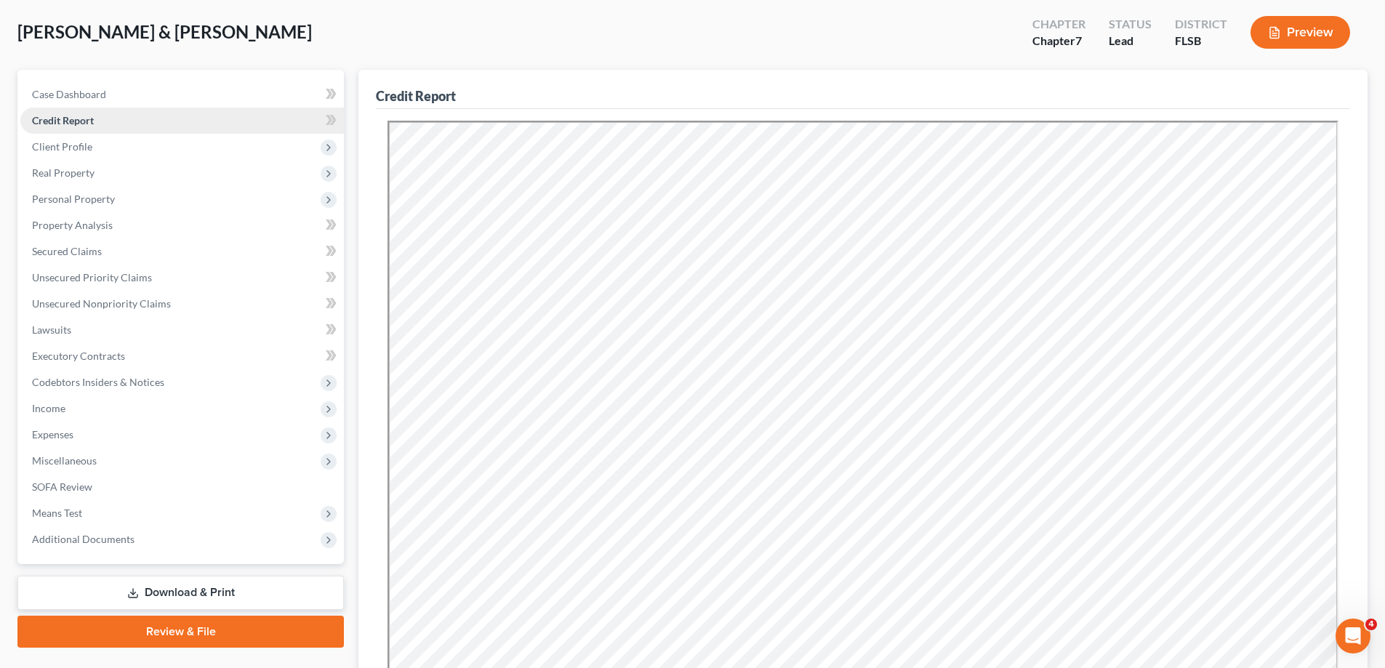
click at [81, 118] on span "Credit Report" at bounding box center [63, 120] width 62 height 12
click at [81, 98] on span "Case Dashboard" at bounding box center [69, 94] width 74 height 12
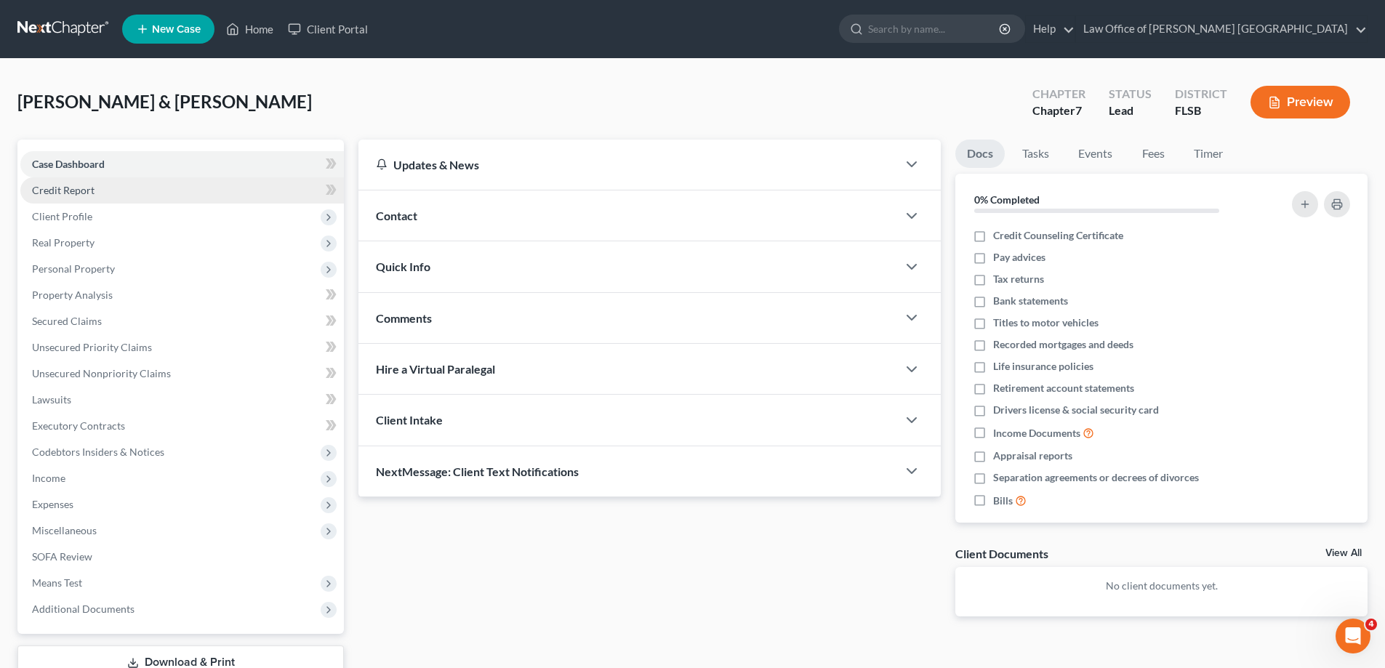
click at [85, 189] on span "Credit Report" at bounding box center [63, 190] width 63 height 12
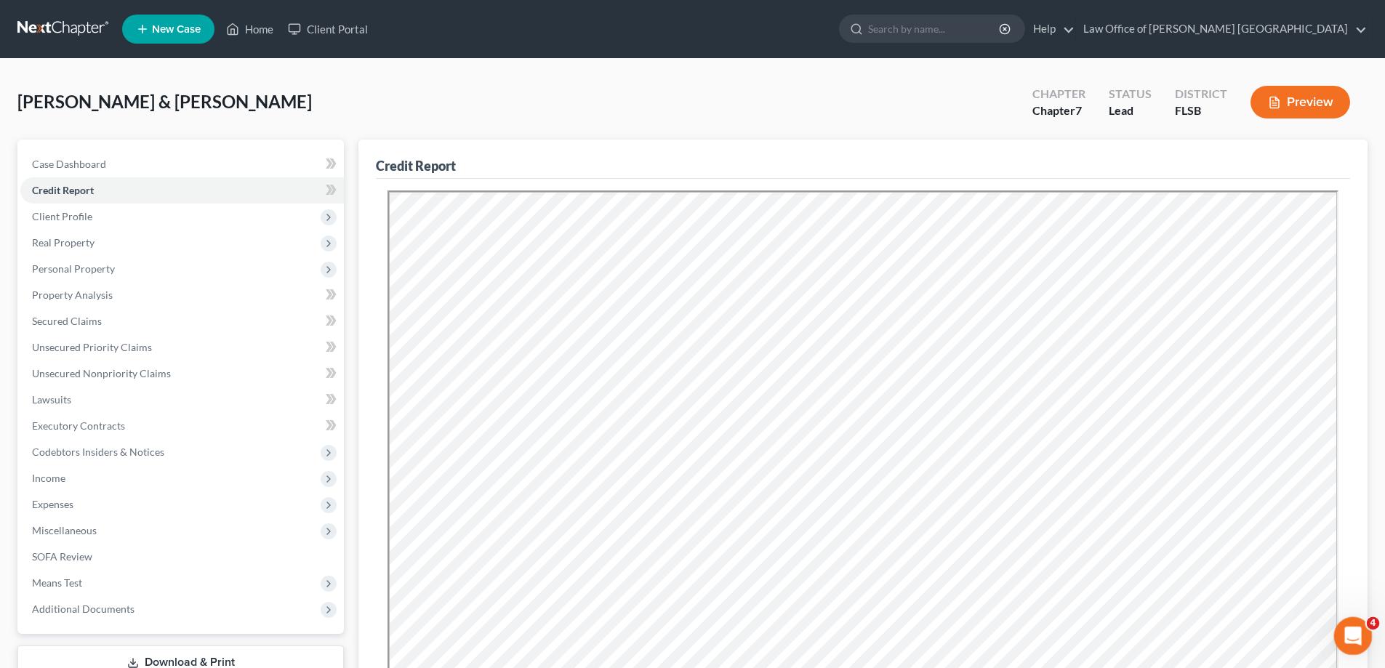
click at [1357, 646] on div "Open Intercom Messenger" at bounding box center [1351, 634] width 48 height 48
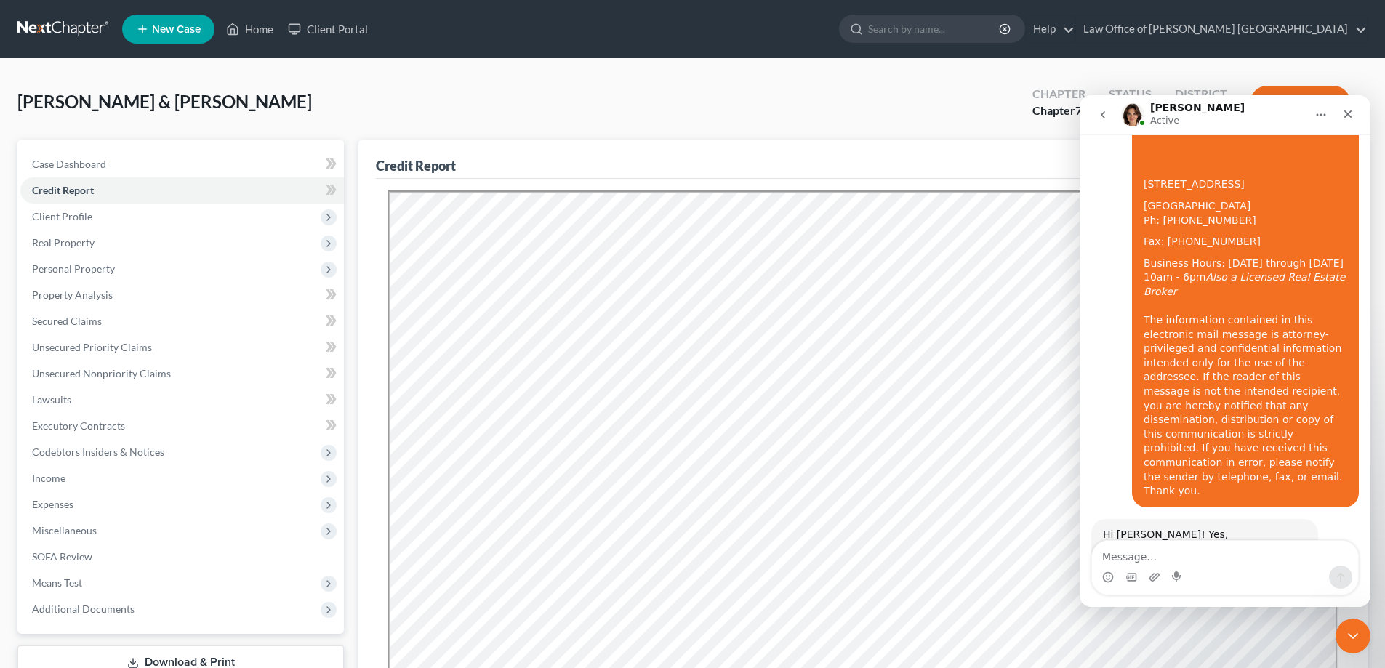
scroll to position [1376, 0]
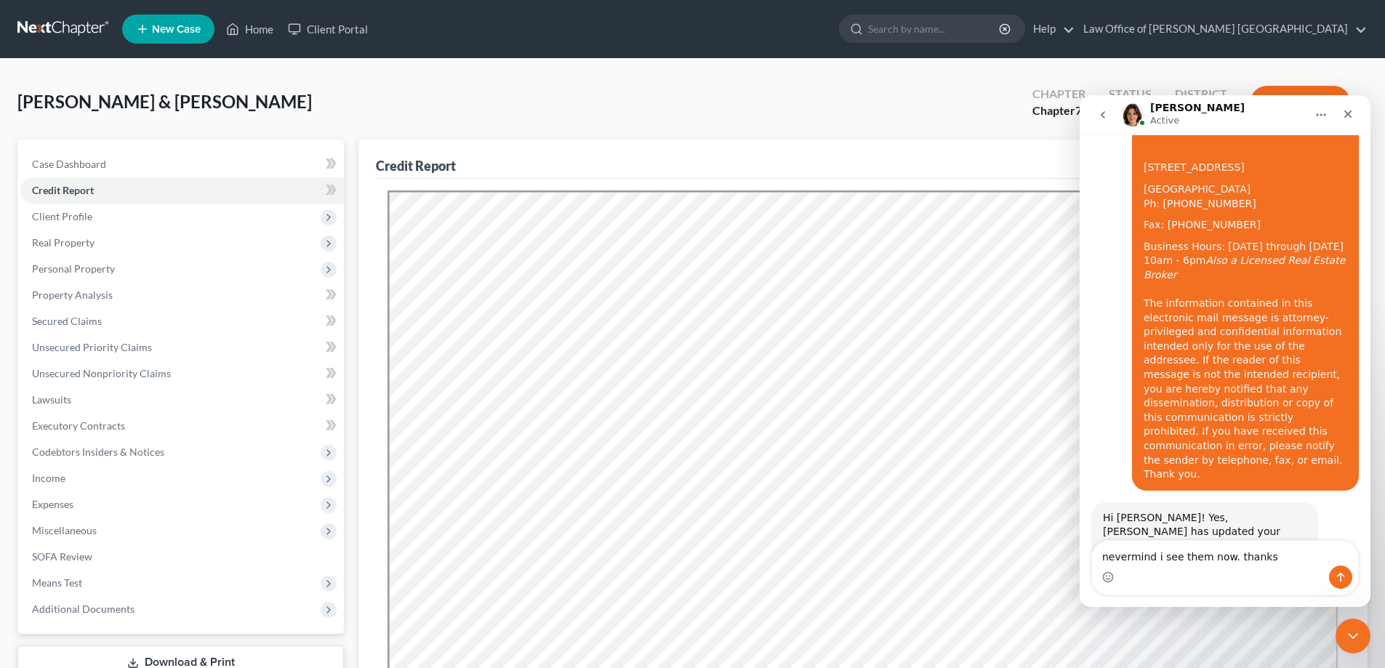
type textarea "nevermind i see them now. thanks"
click at [1341, 569] on button "Send a message…" at bounding box center [1340, 577] width 23 height 23
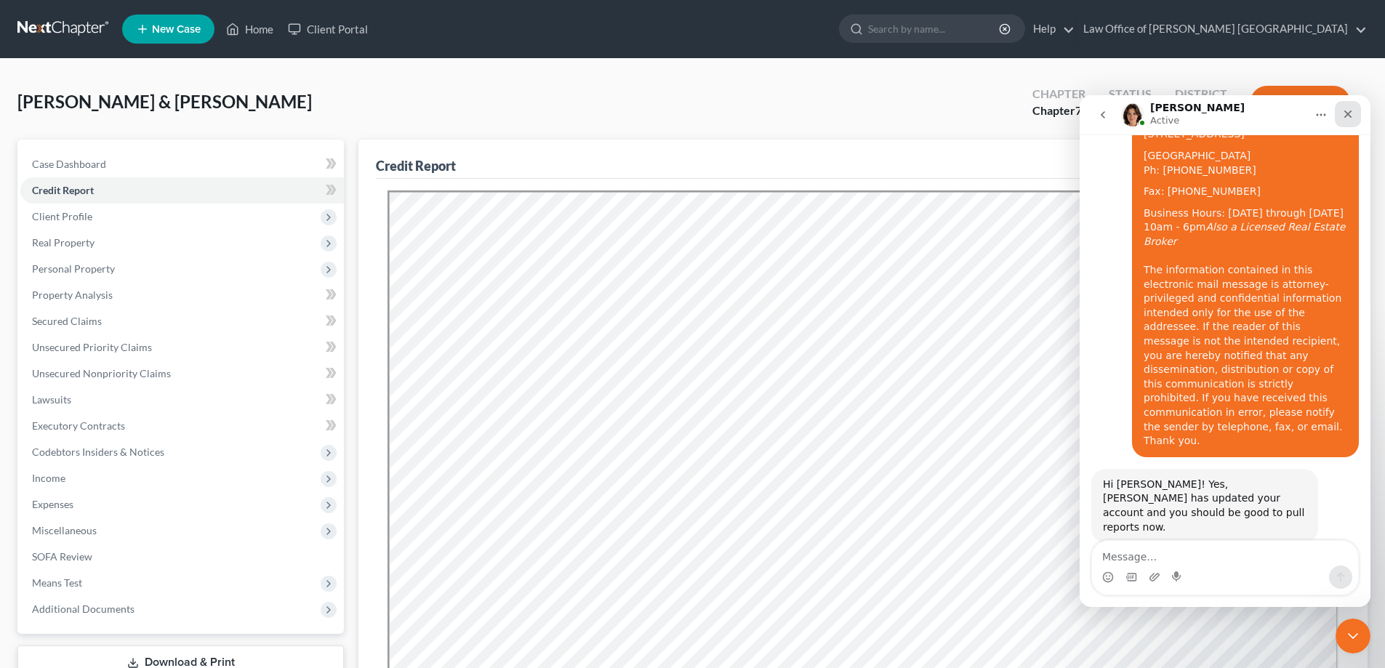
click at [1352, 116] on icon "Close" at bounding box center [1348, 114] width 12 height 12
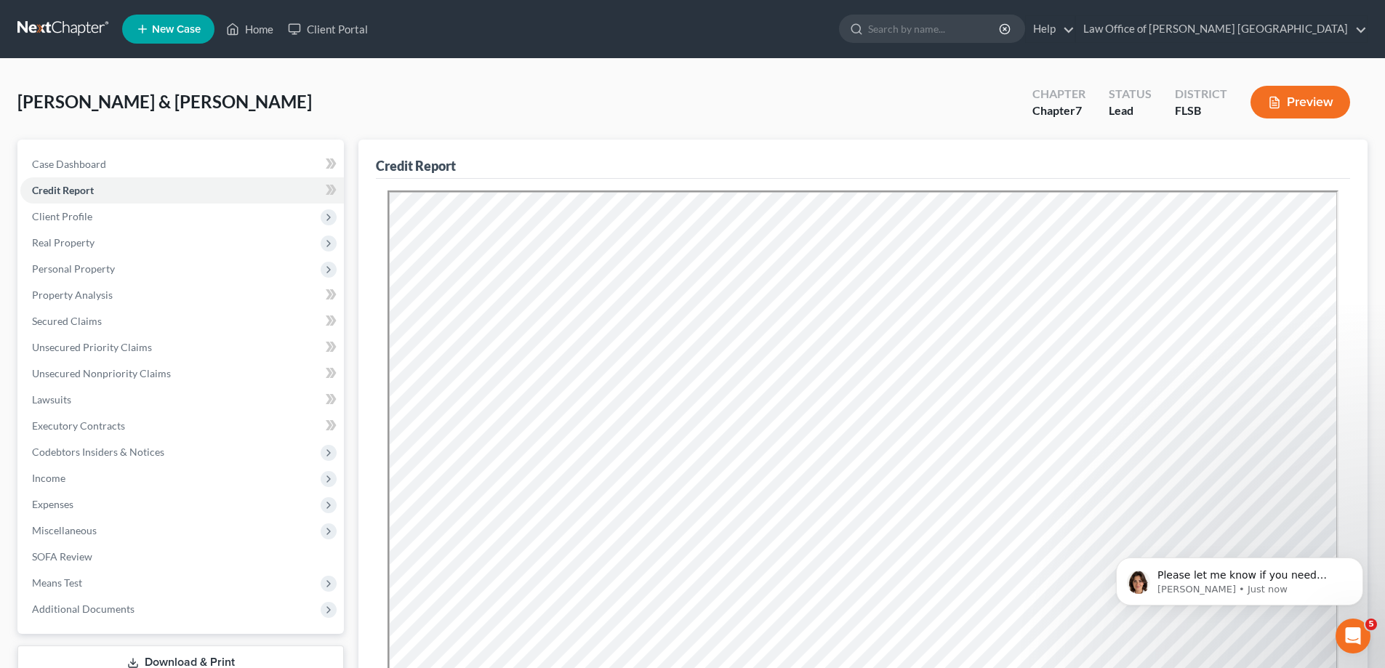
scroll to position [1466, 0]
